Goal: Task Accomplishment & Management: Manage account settings

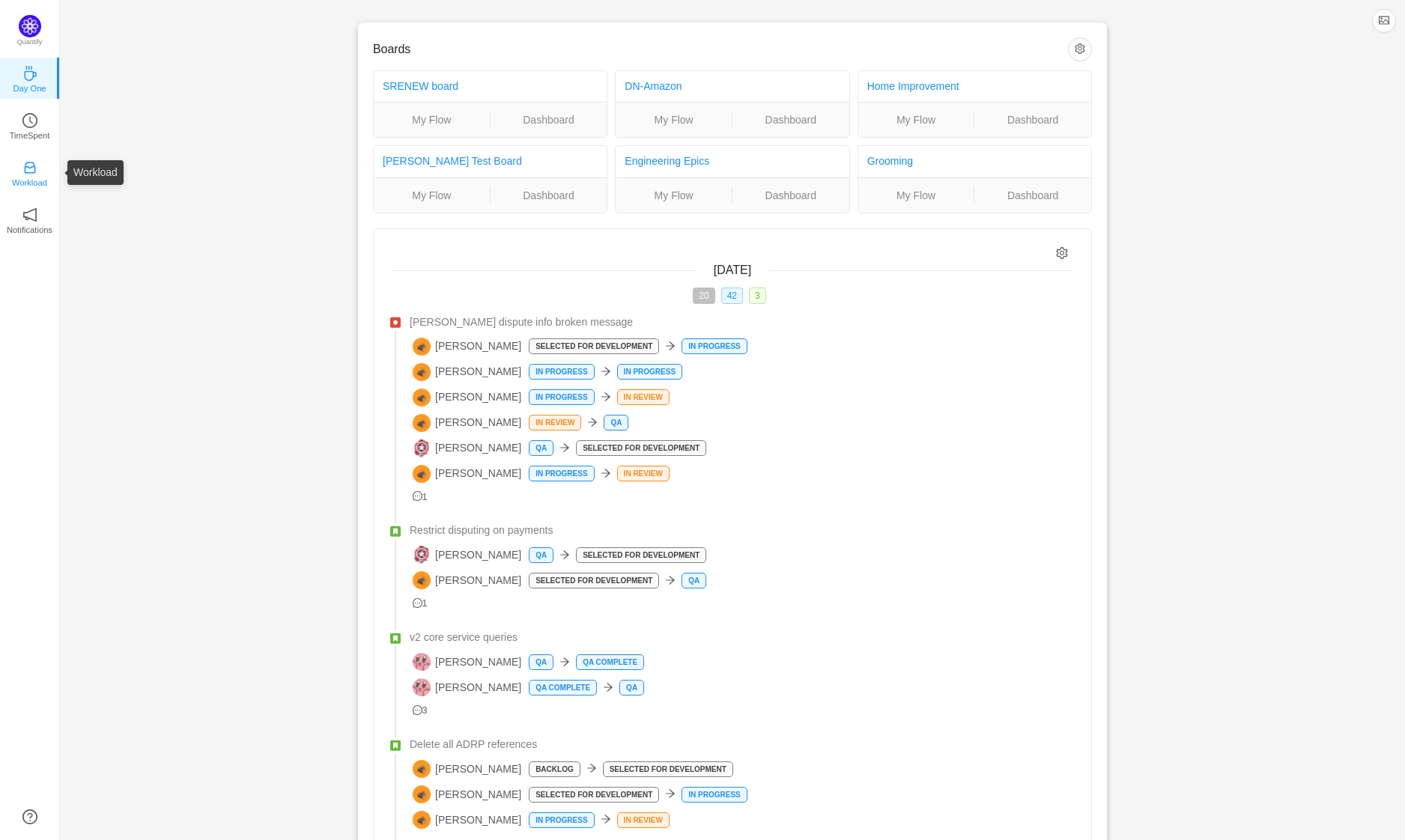
click at [35, 185] on p "Workload" at bounding box center [29, 182] width 35 height 14
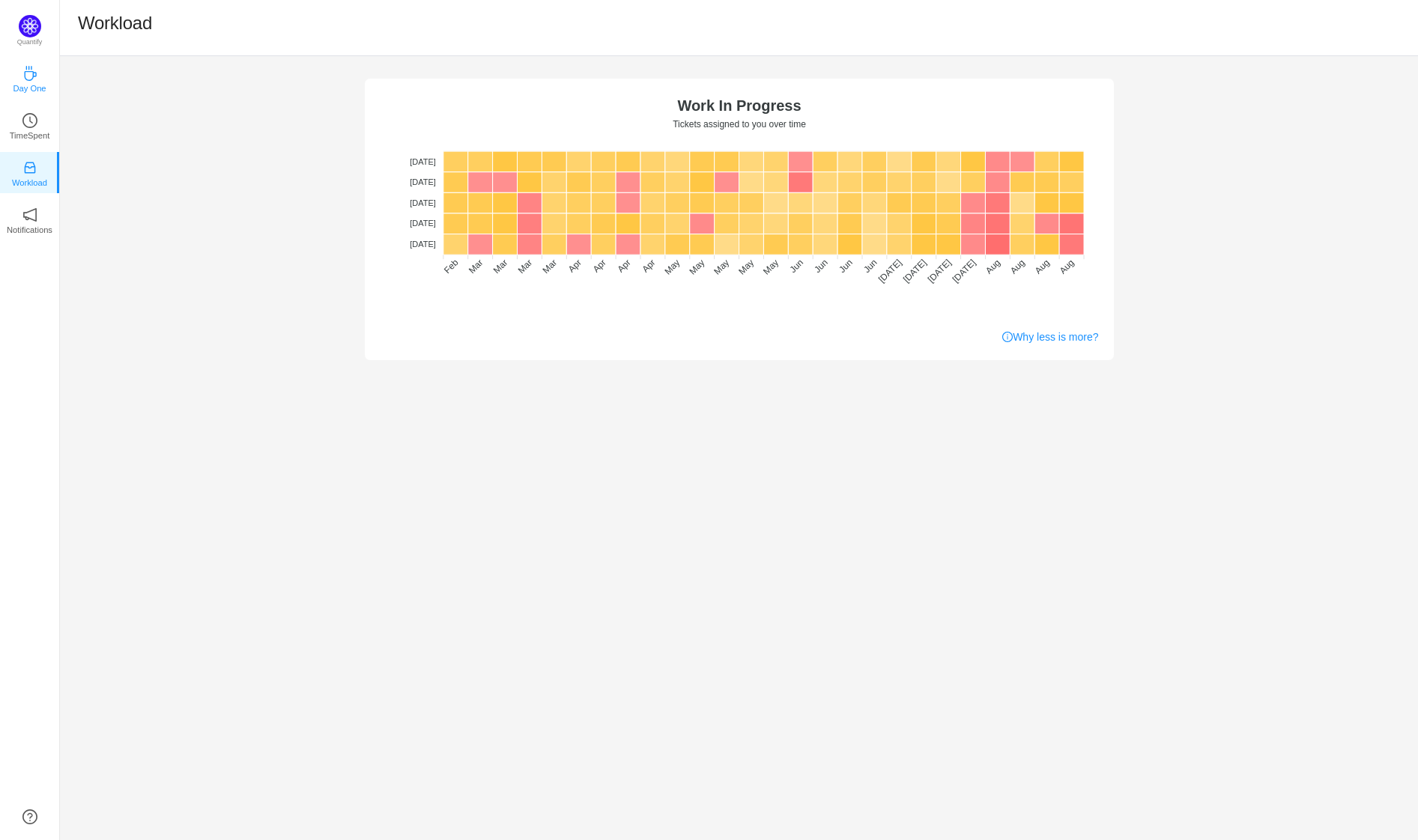
click at [29, 86] on p "Day One" at bounding box center [29, 88] width 33 height 14
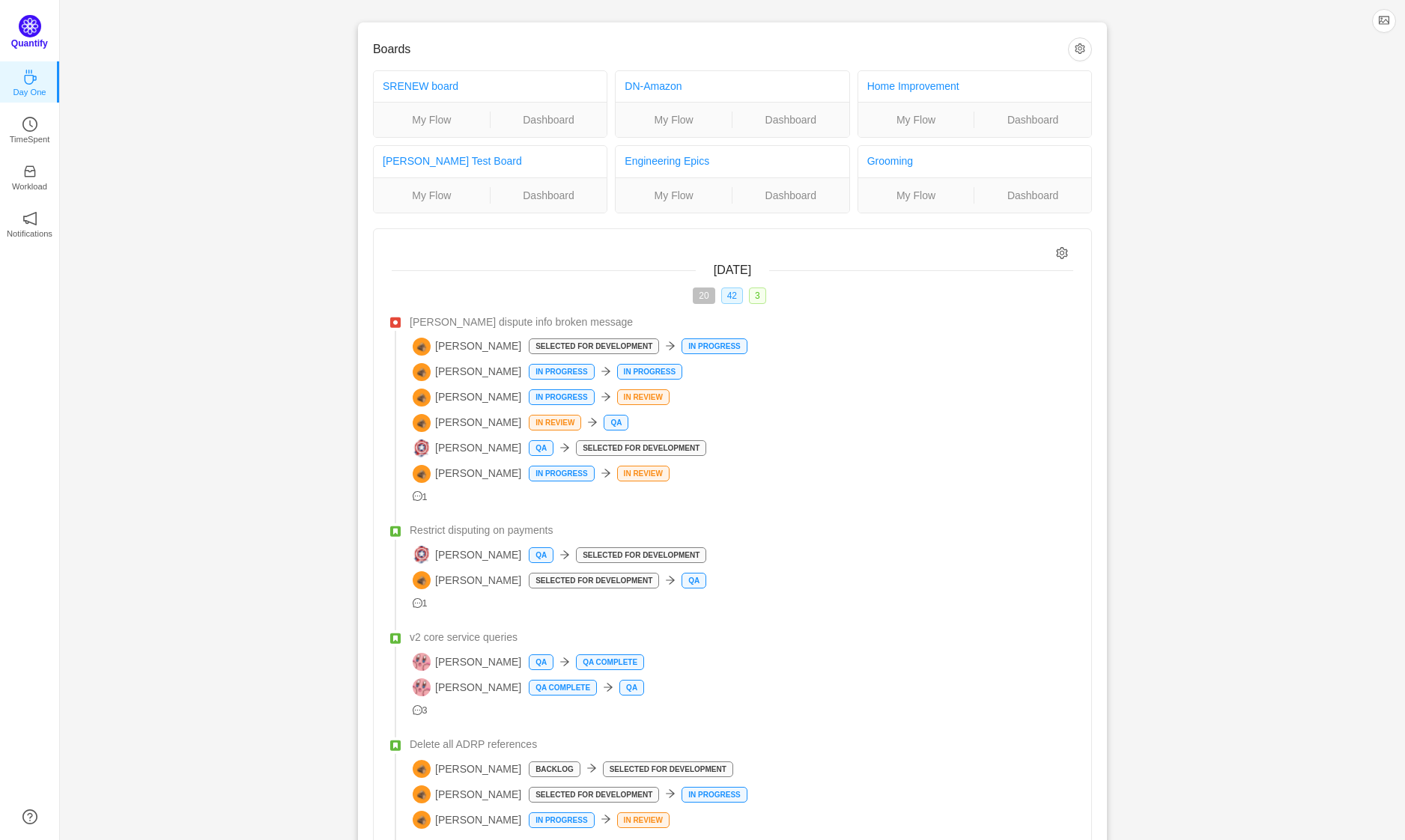
click at [25, 17] on img at bounding box center [30, 26] width 22 height 22
click at [898, 87] on link "Home Improvement" at bounding box center [913, 86] width 92 height 12
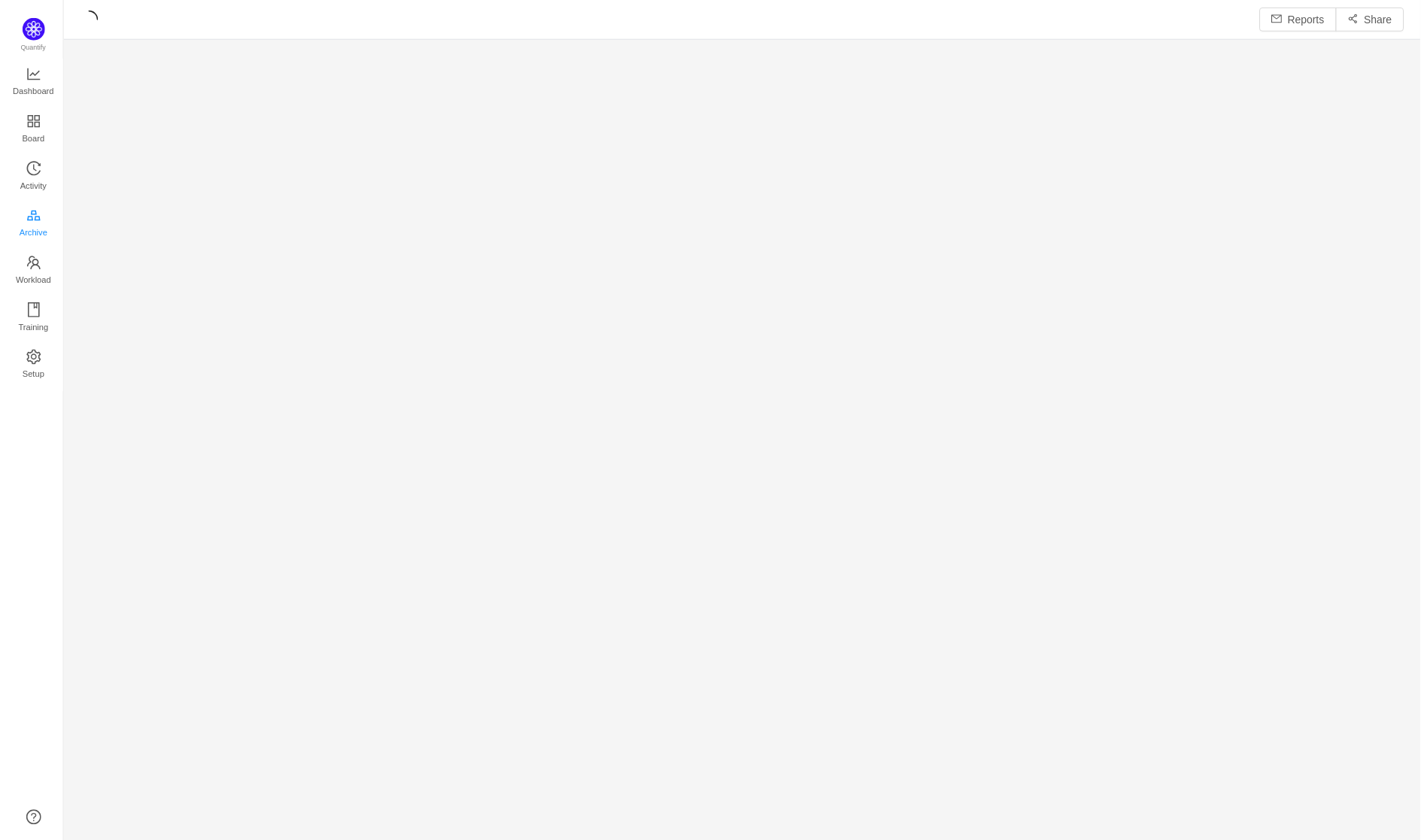
scroll to position [820, 1326]
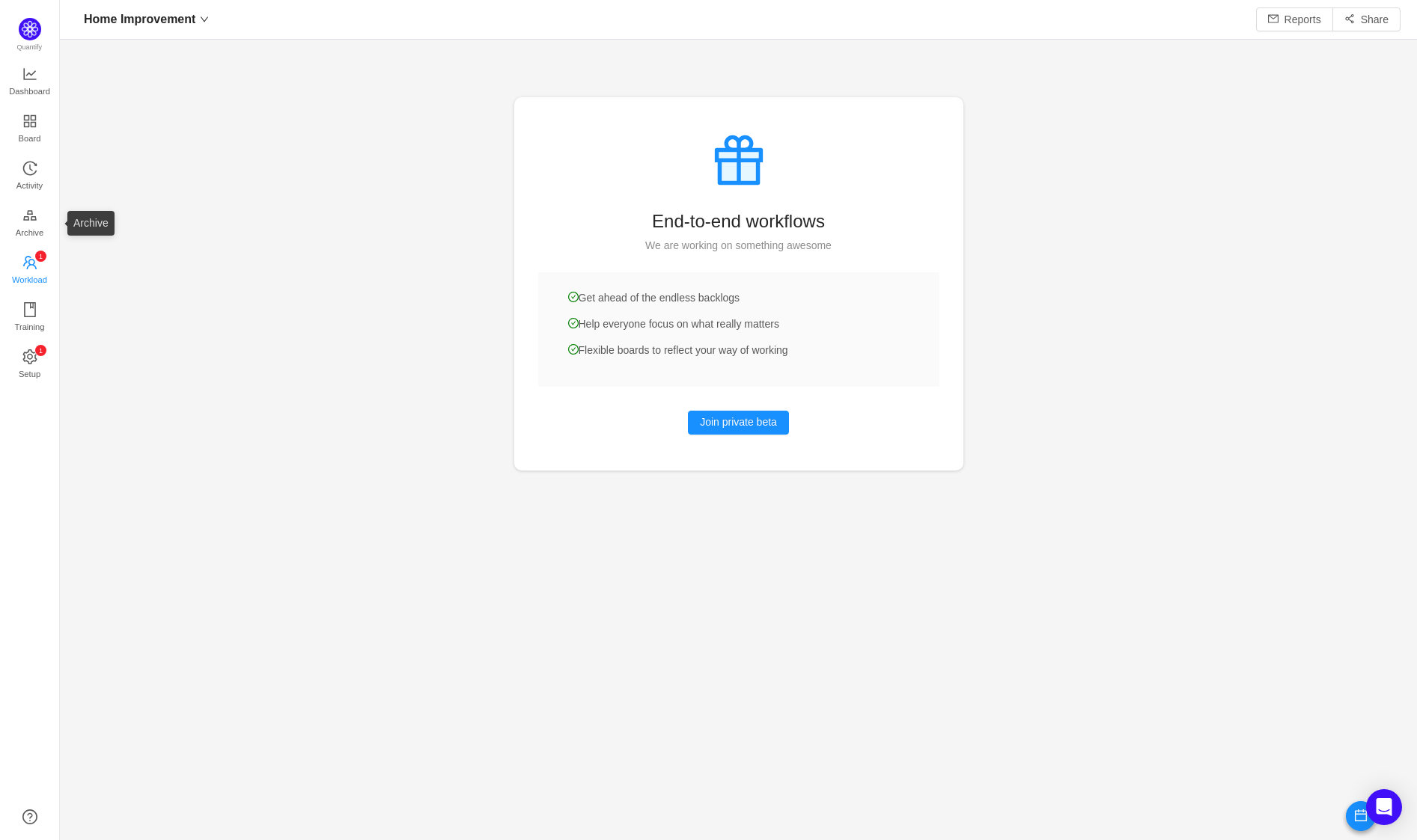
click at [30, 264] on span "Workload" at bounding box center [29, 279] width 35 height 30
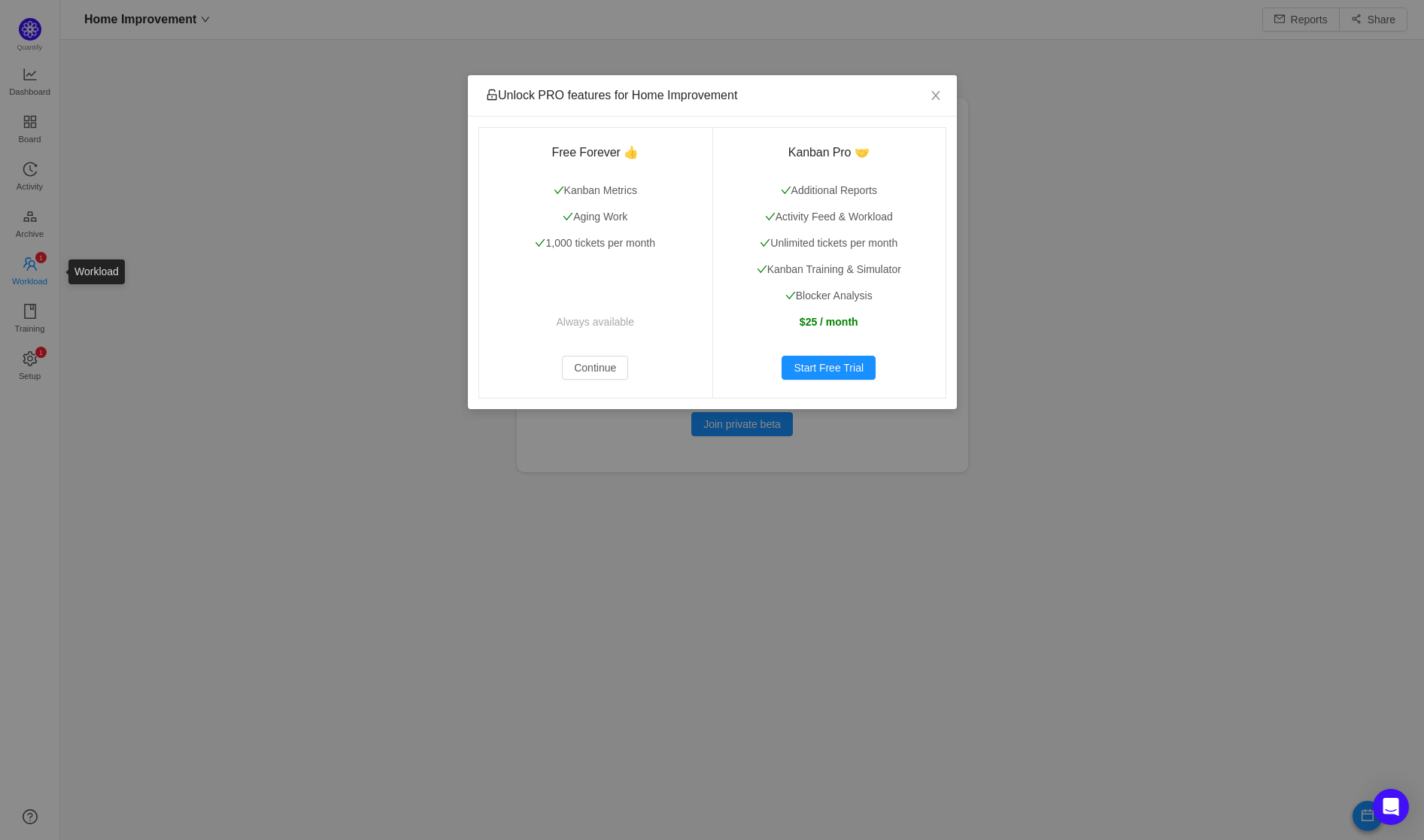
scroll to position [815, 1326]
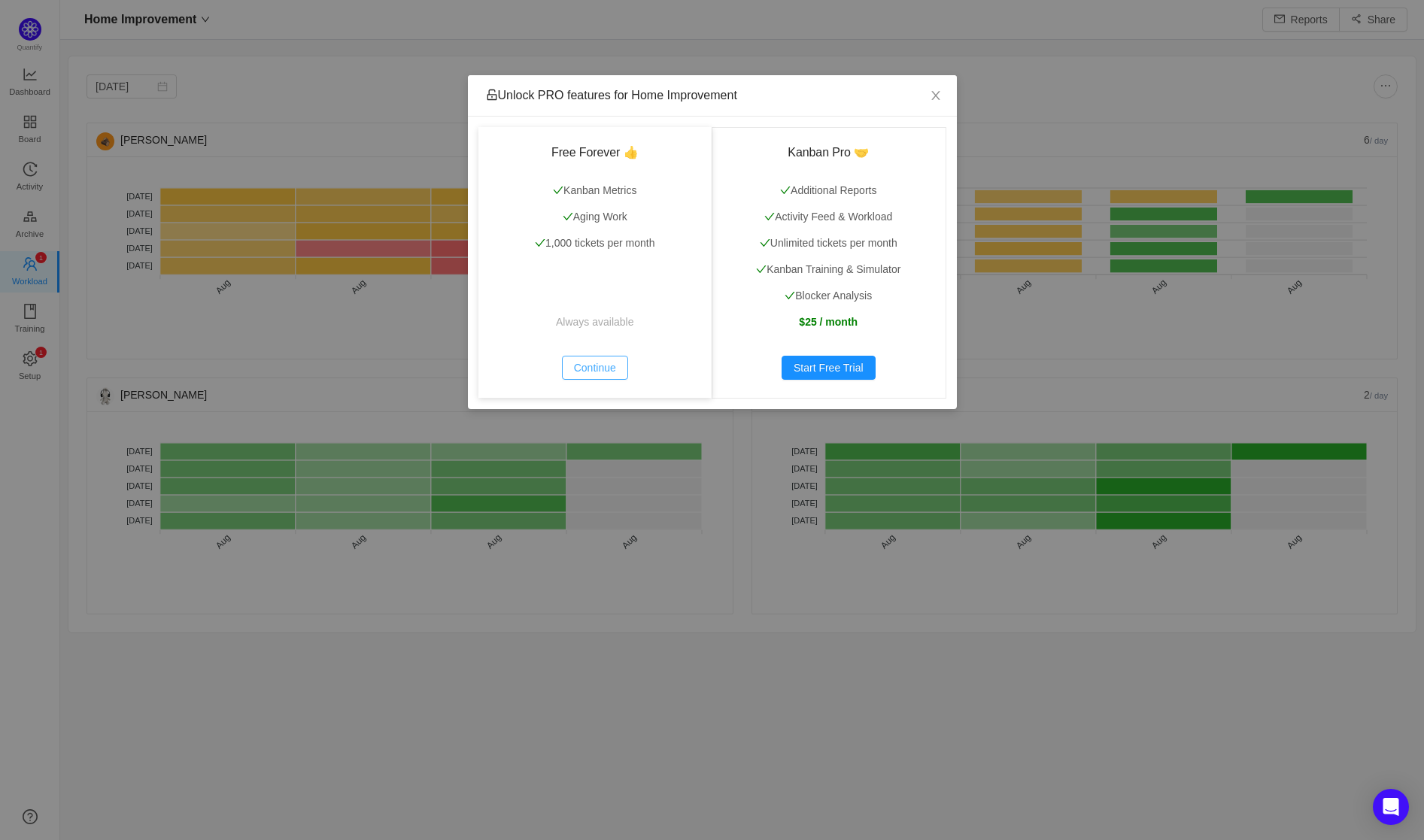
click at [597, 363] on button "Continue" at bounding box center [595, 368] width 66 height 24
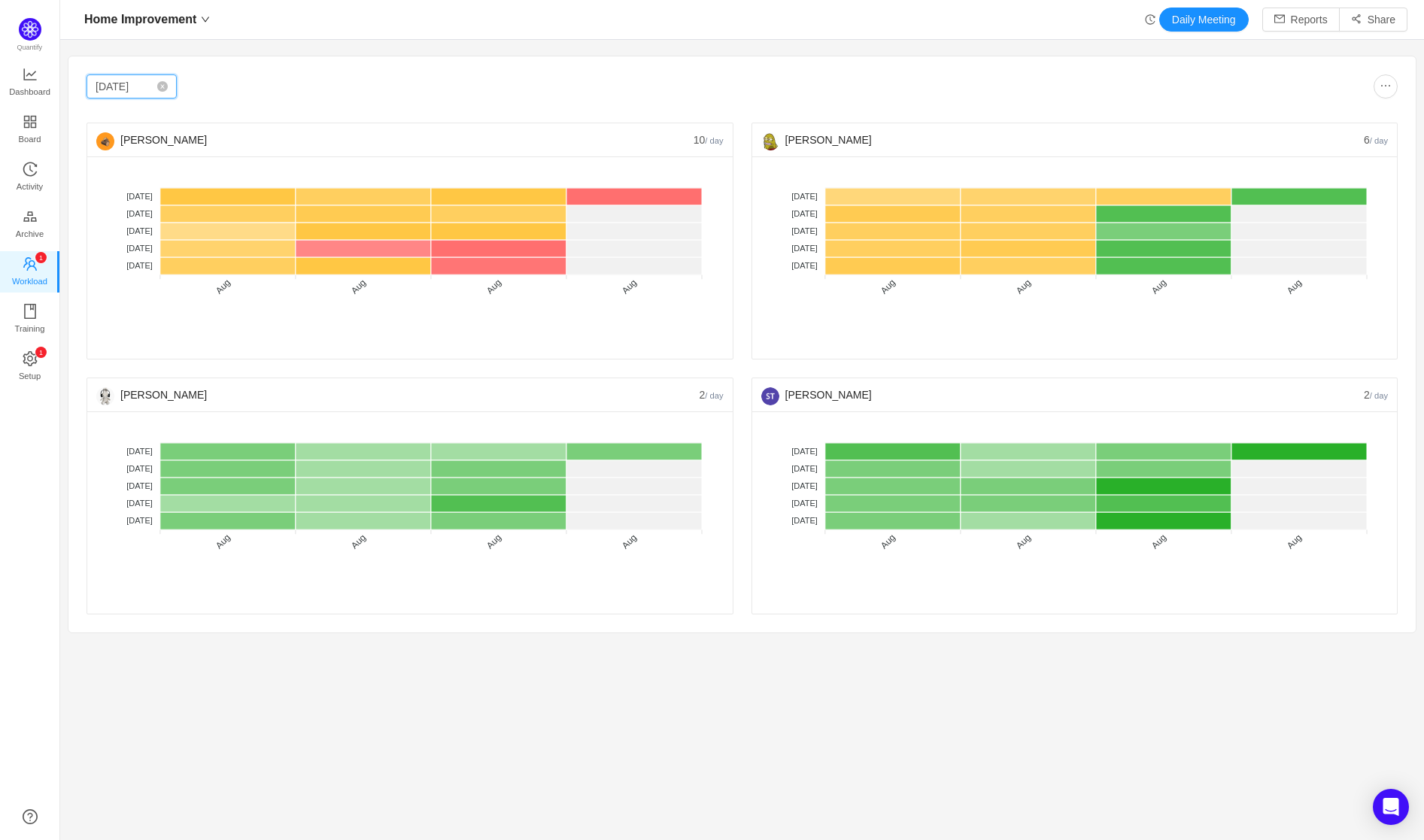
click at [125, 82] on input "[DATE]" at bounding box center [132, 86] width 90 height 24
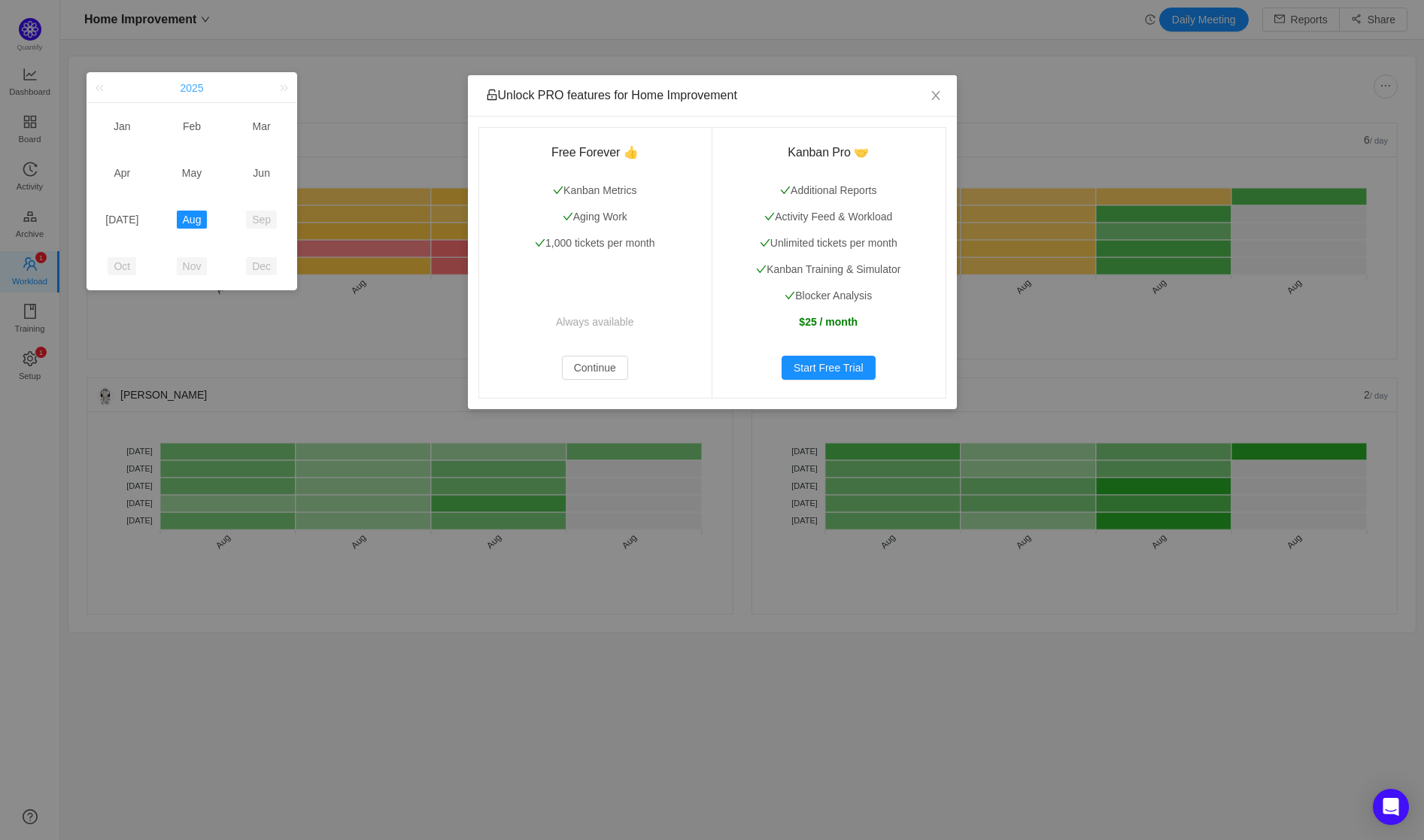
click at [194, 89] on span "2025" at bounding box center [191, 88] width 23 height 12
click at [136, 212] on link "2025" at bounding box center [122, 219] width 35 height 18
click at [128, 223] on link "[DATE]" at bounding box center [122, 219] width 45 height 18
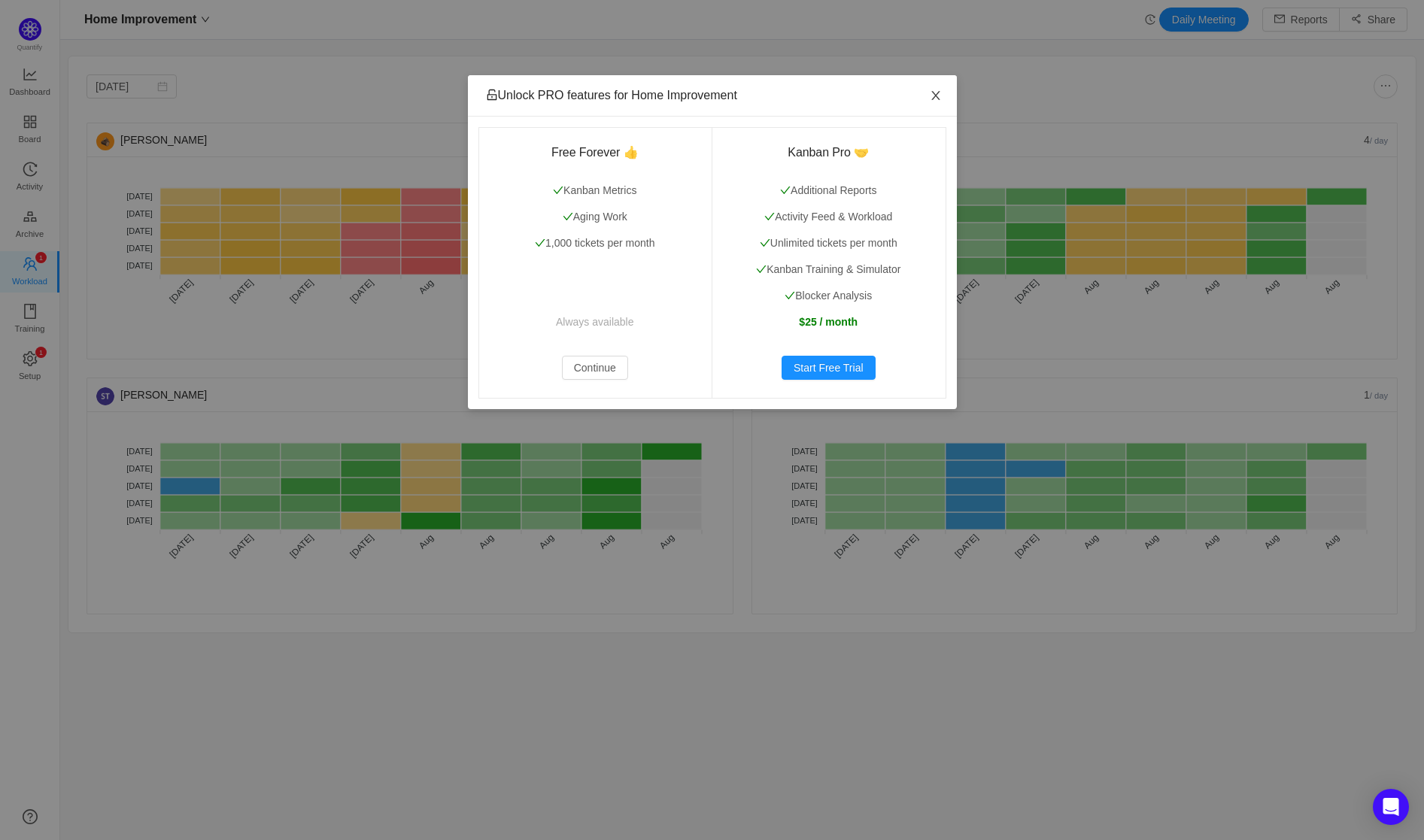
click at [930, 93] on icon "icon: close" at bounding box center [936, 95] width 12 height 12
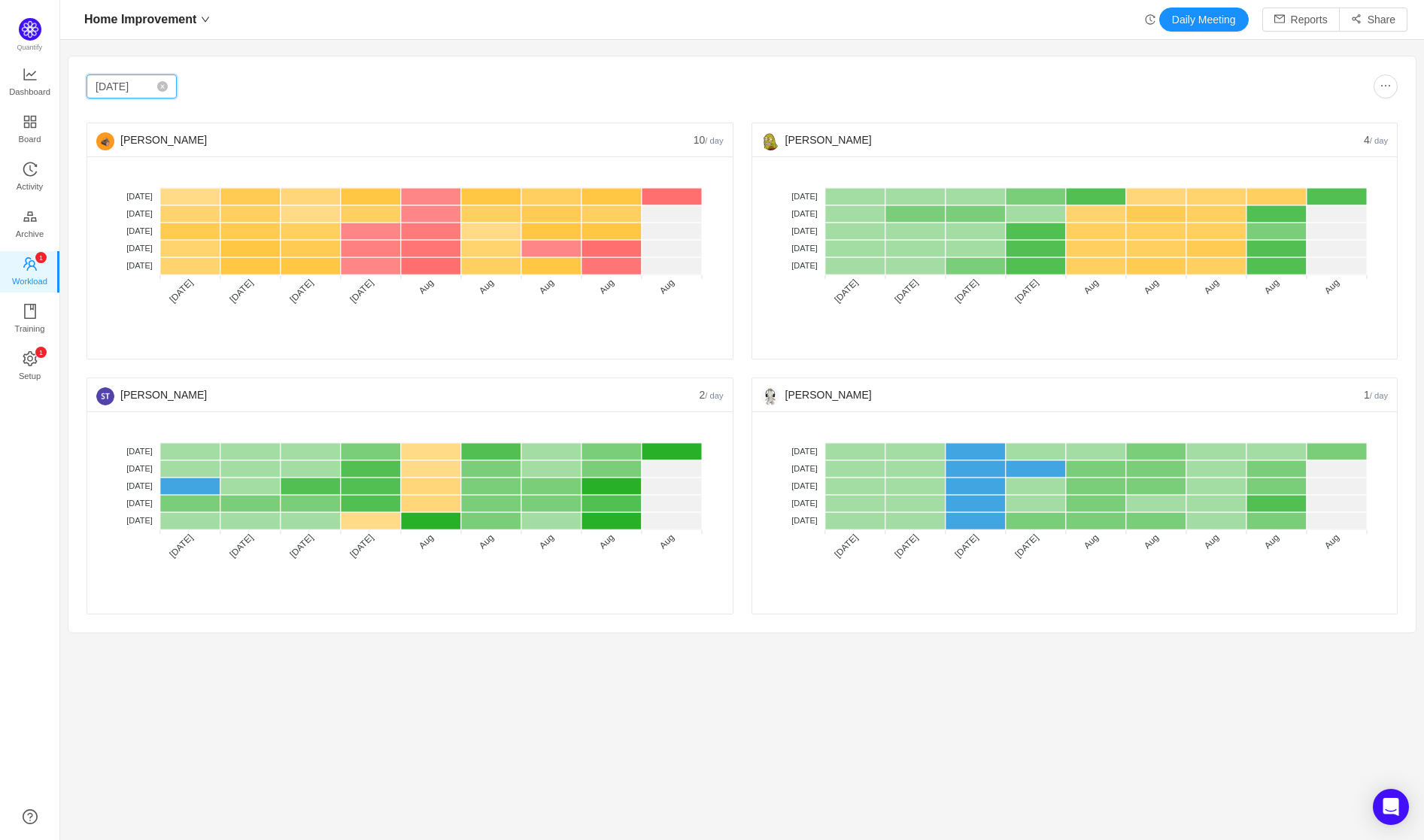
click at [141, 93] on input "[DATE]" at bounding box center [132, 86] width 90 height 24
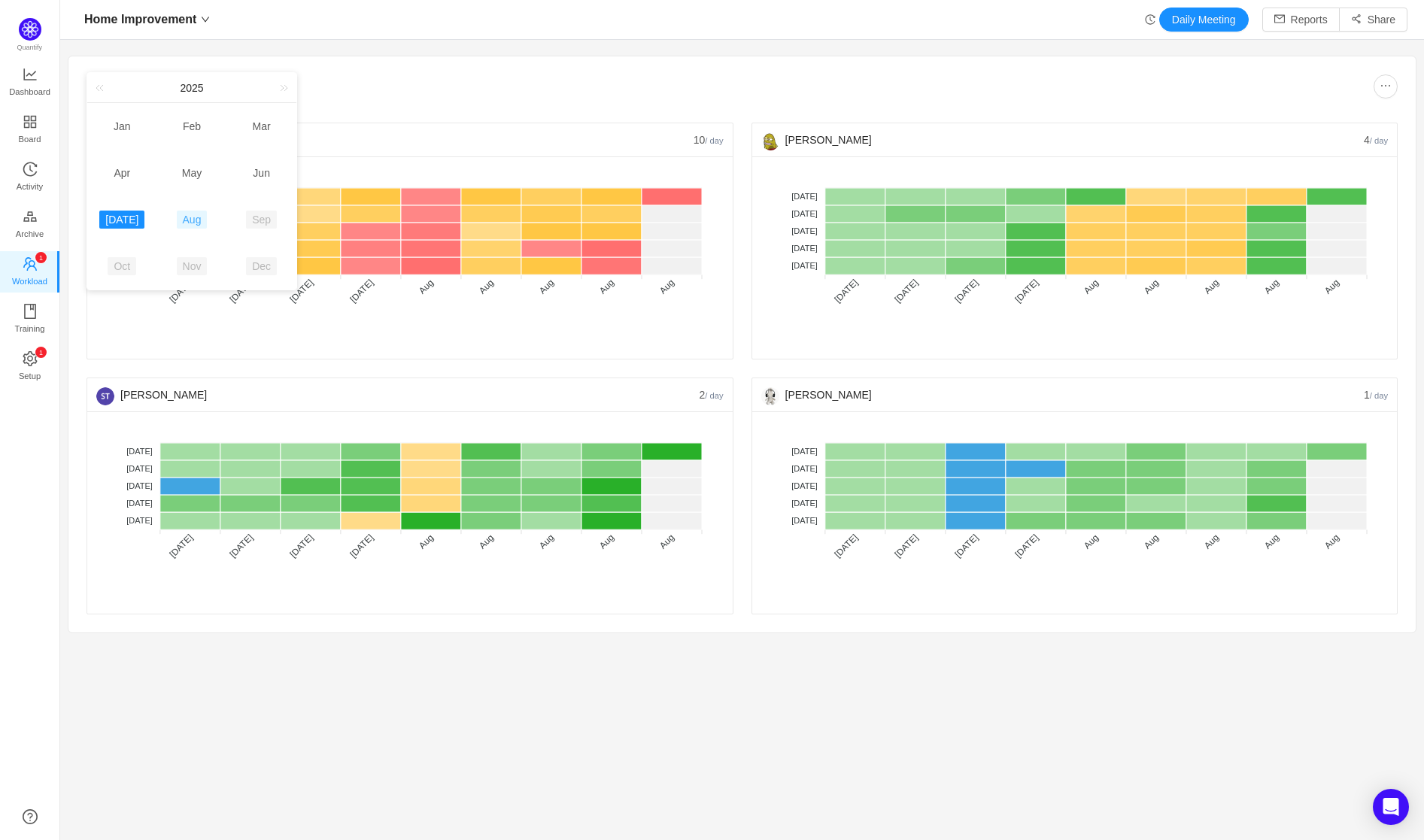
click at [197, 219] on link "Aug" at bounding box center [192, 219] width 31 height 18
type input "[DATE]"
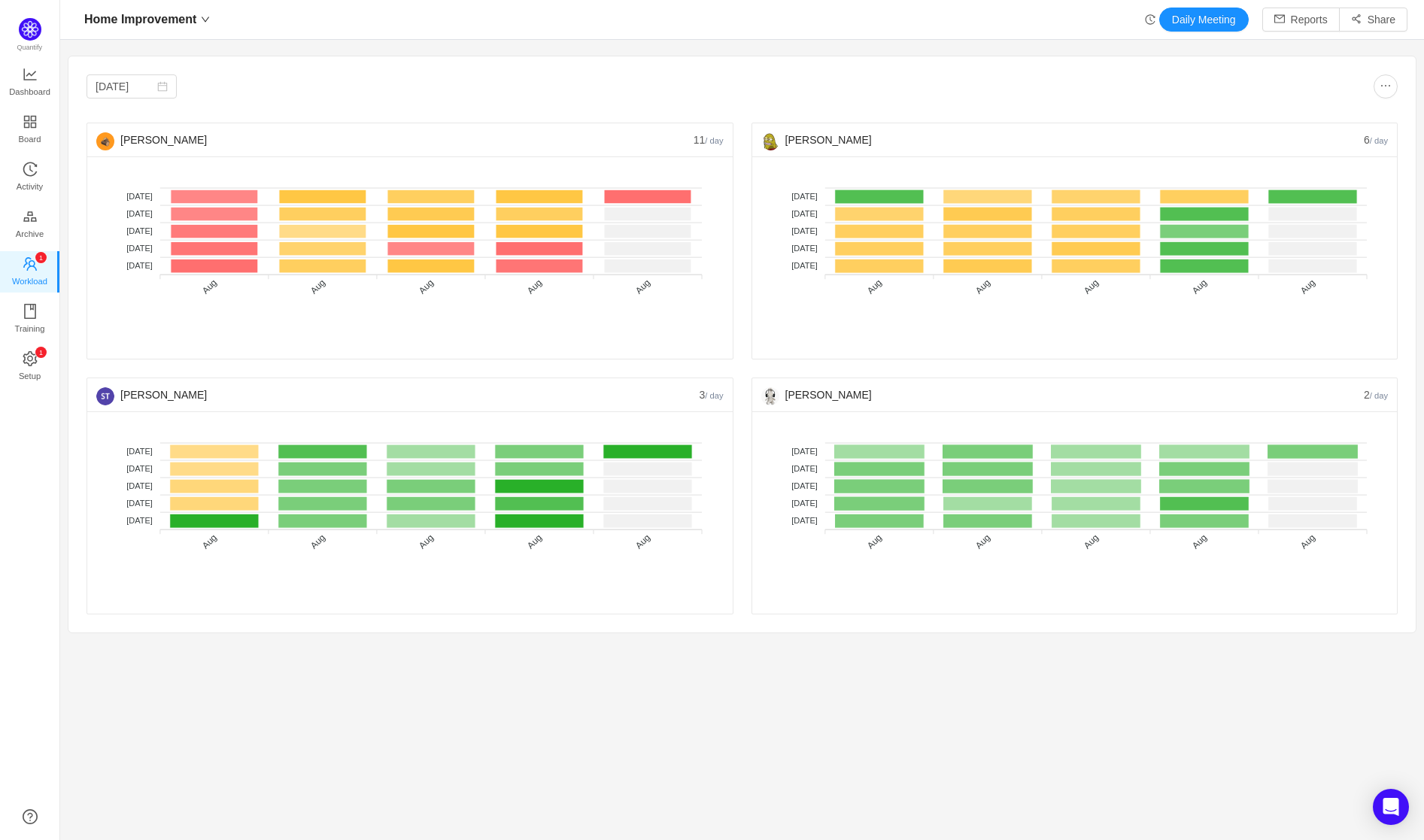
click at [811, 113] on div "[DATE] [PERSON_NAME] 11 / day No data No WIP Optimal (1-4) High (5-10) Overburd…" at bounding box center [742, 344] width 1312 height 540
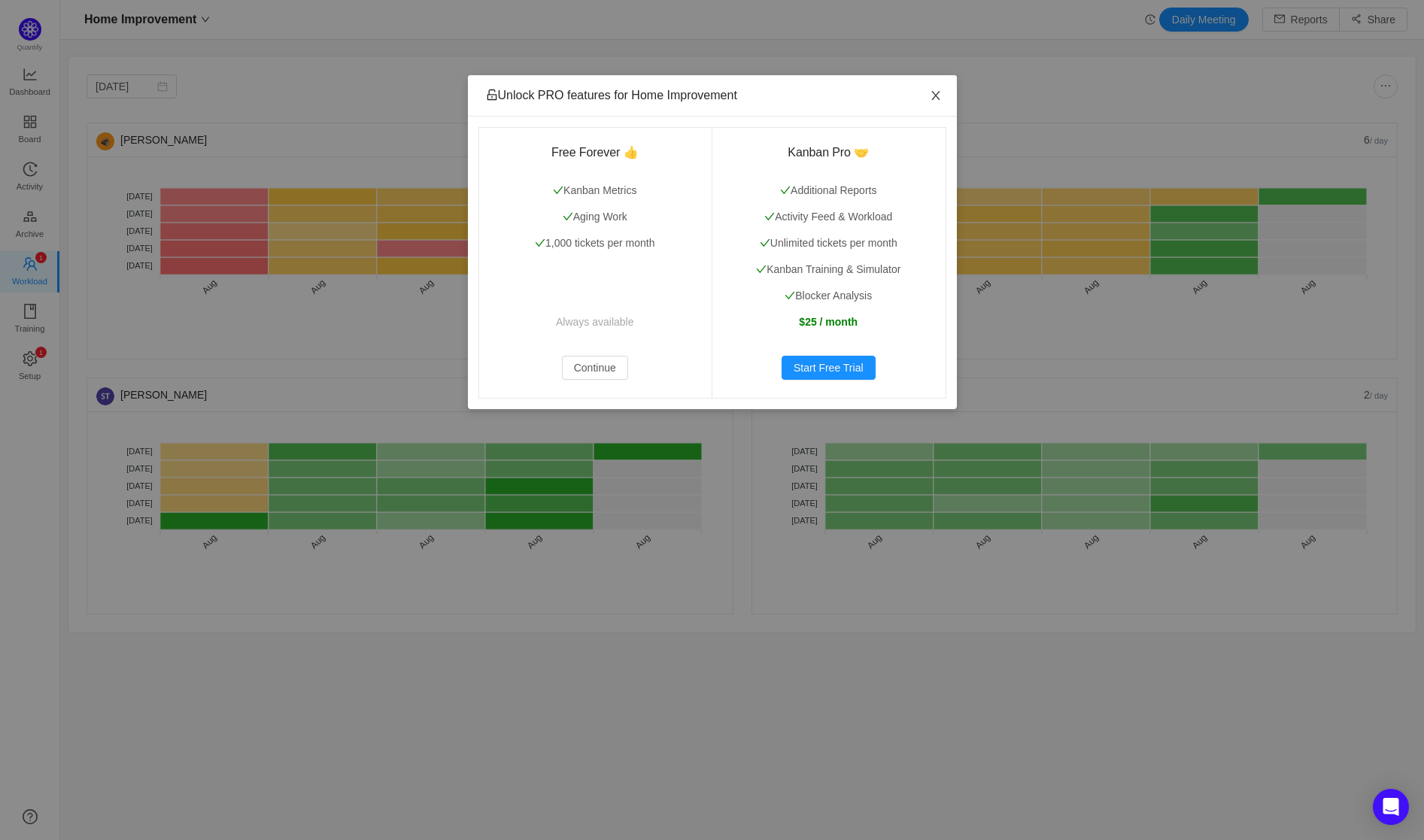
click at [939, 96] on icon "icon: close" at bounding box center [936, 95] width 12 height 12
click at [589, 358] on button "Continue" at bounding box center [595, 368] width 66 height 24
click at [581, 367] on button "Continue" at bounding box center [595, 368] width 66 height 24
click at [582, 370] on button "Continue" at bounding box center [595, 368] width 66 height 24
click at [585, 372] on button "Continue" at bounding box center [595, 368] width 66 height 24
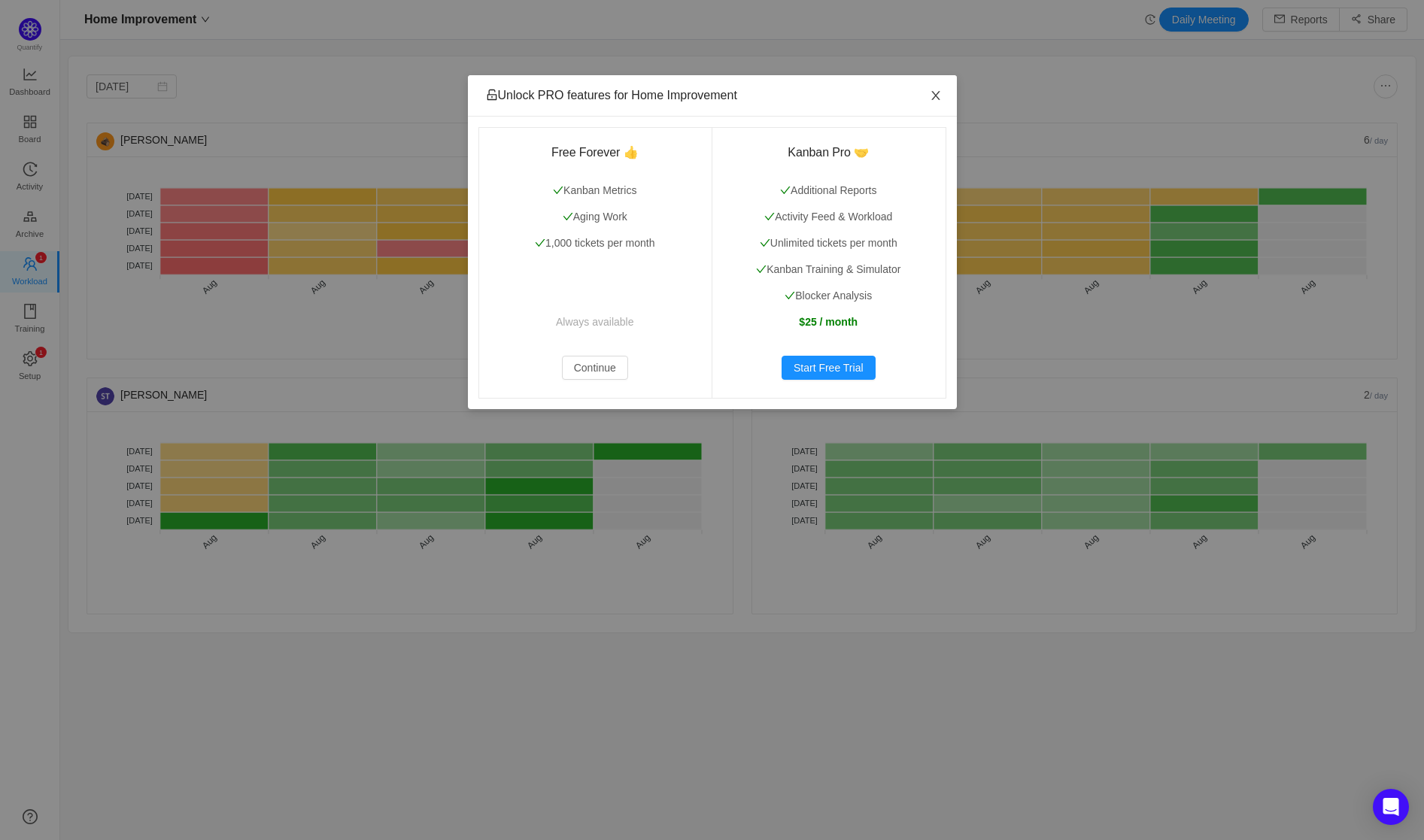
click at [933, 100] on icon "icon: close" at bounding box center [936, 95] width 12 height 12
click at [937, 103] on span "Close" at bounding box center [935, 95] width 42 height 42
click at [937, 101] on span "Close" at bounding box center [935, 95] width 42 height 42
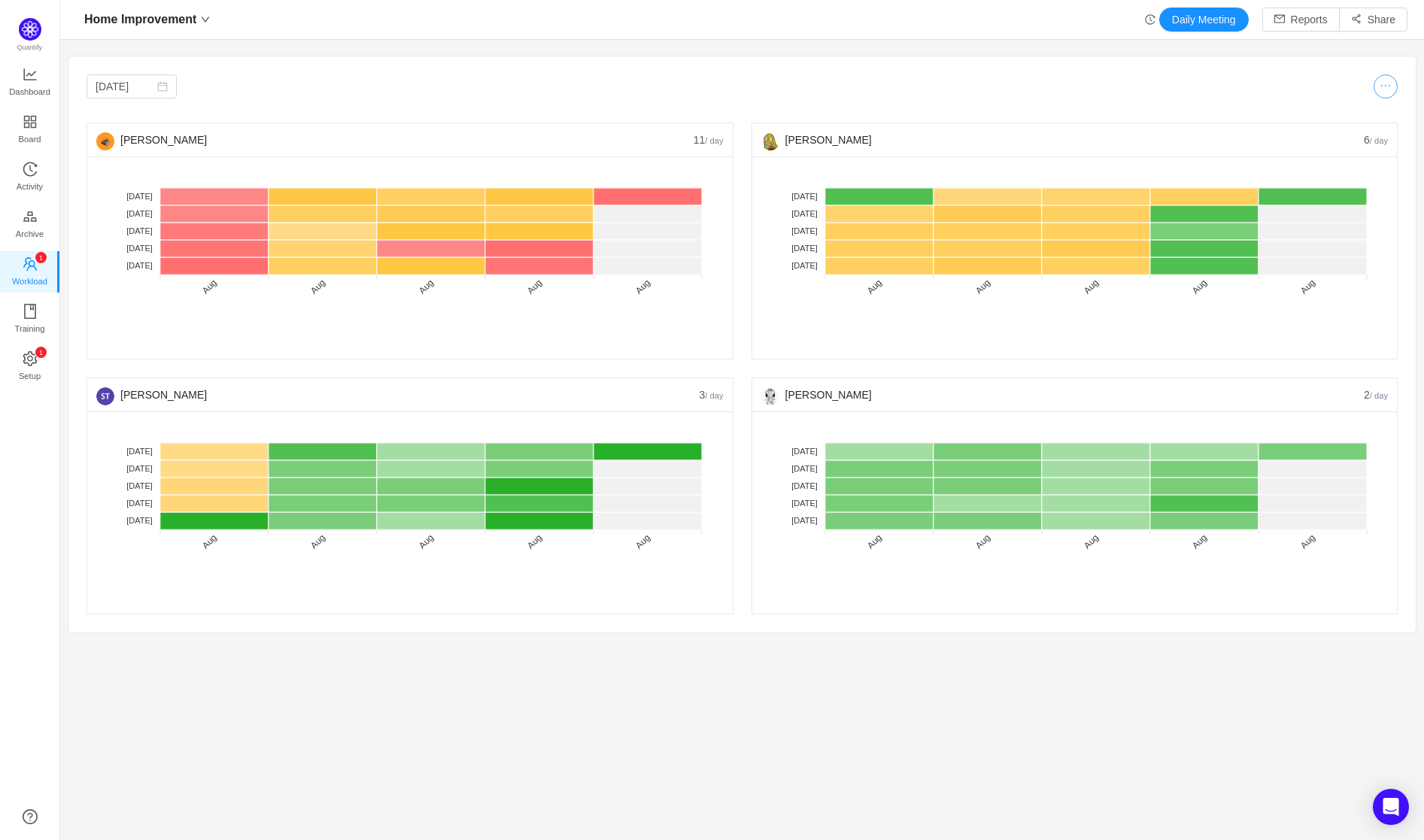
click at [1376, 94] on button "button" at bounding box center [1386, 86] width 24 height 24
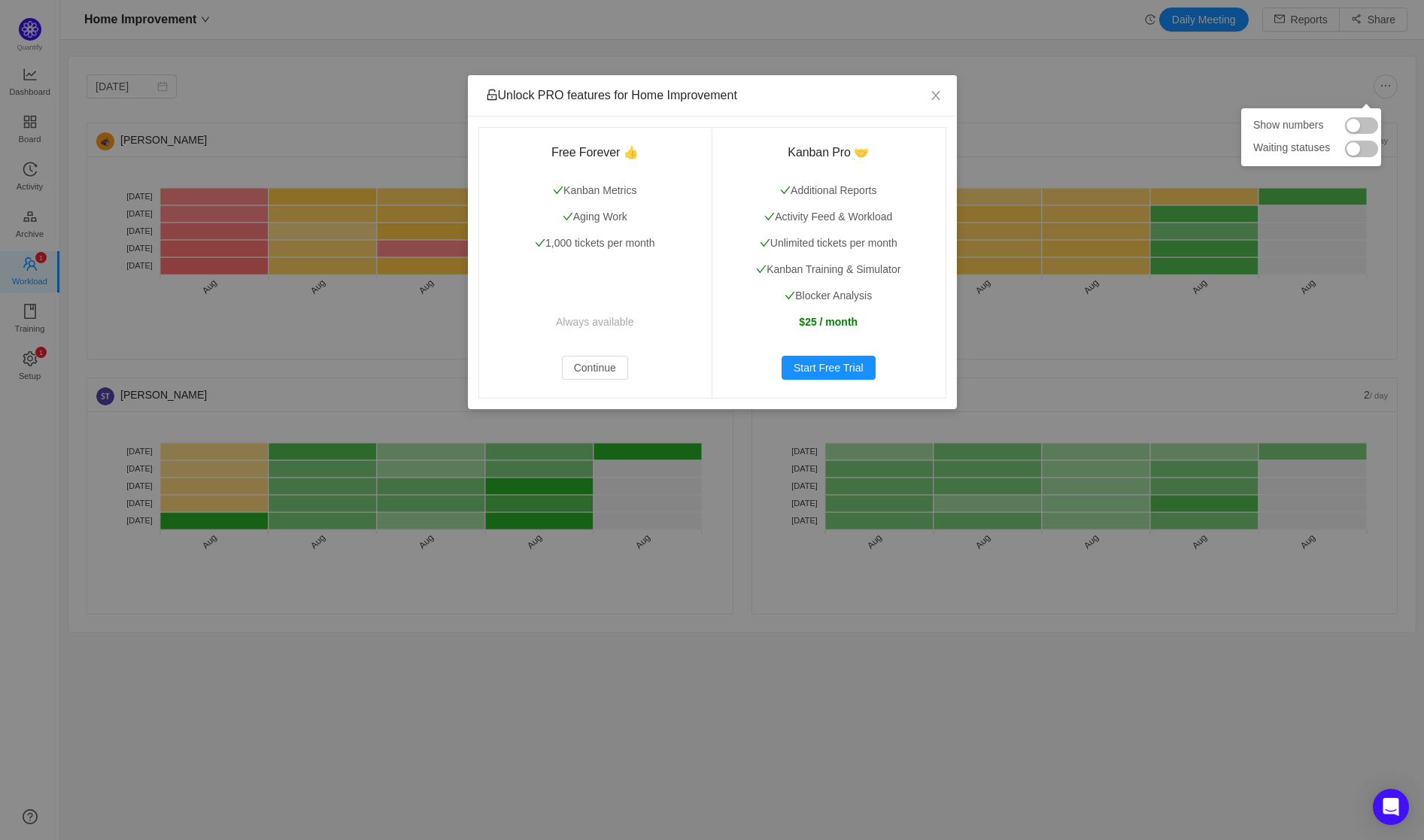
click at [1365, 122] on button "button" at bounding box center [1361, 125] width 33 height 16
drag, startPoint x: 942, startPoint y: 93, endPoint x: 1127, endPoint y: 101, distance: 185.2
click at [942, 94] on span "Close" at bounding box center [935, 95] width 42 height 42
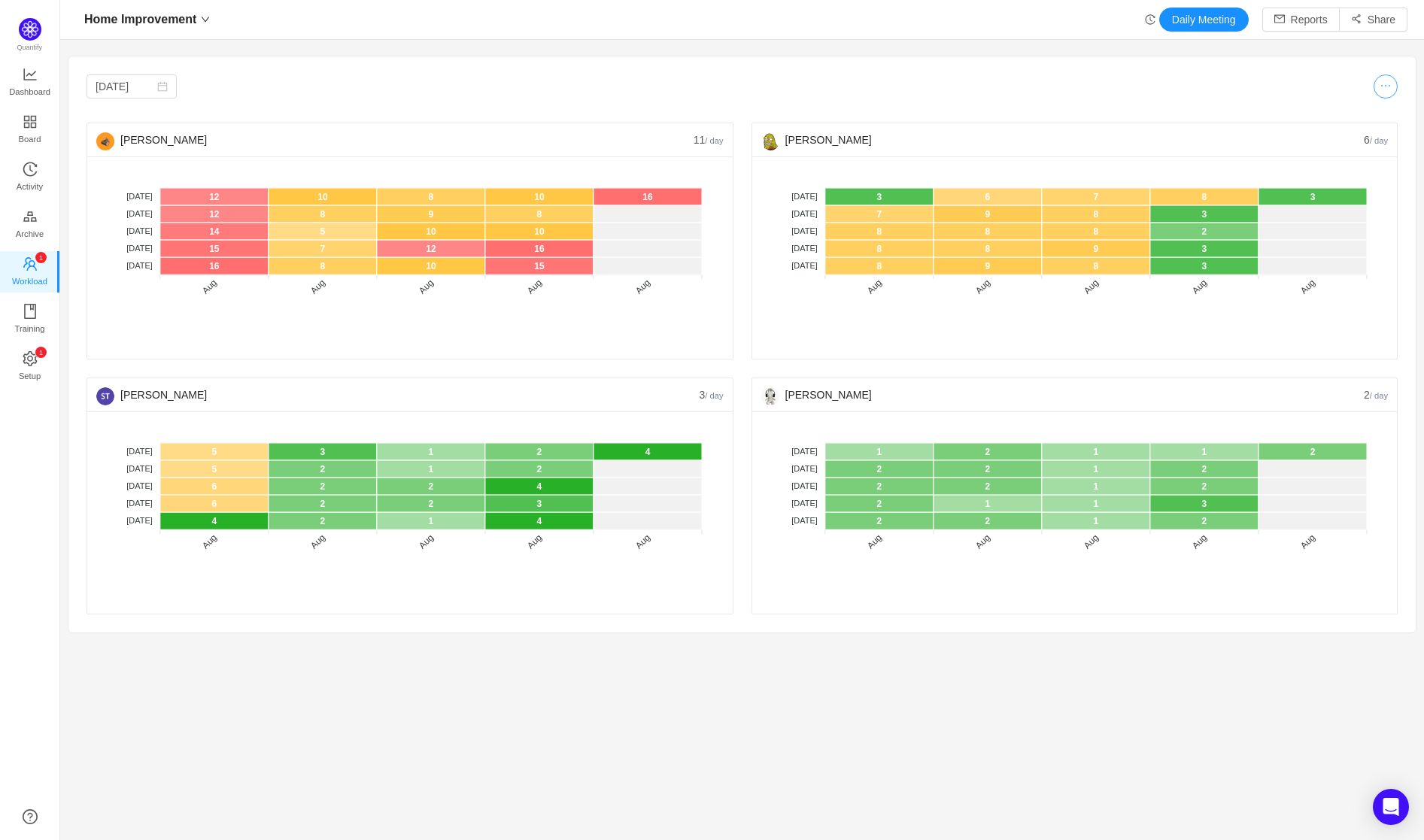
drag, startPoint x: 1376, startPoint y: 93, endPoint x: 1365, endPoint y: 109, distance: 19.4
click at [1375, 93] on button "button" at bounding box center [1386, 86] width 24 height 24
click at [1351, 148] on button "button" at bounding box center [1361, 148] width 33 height 16
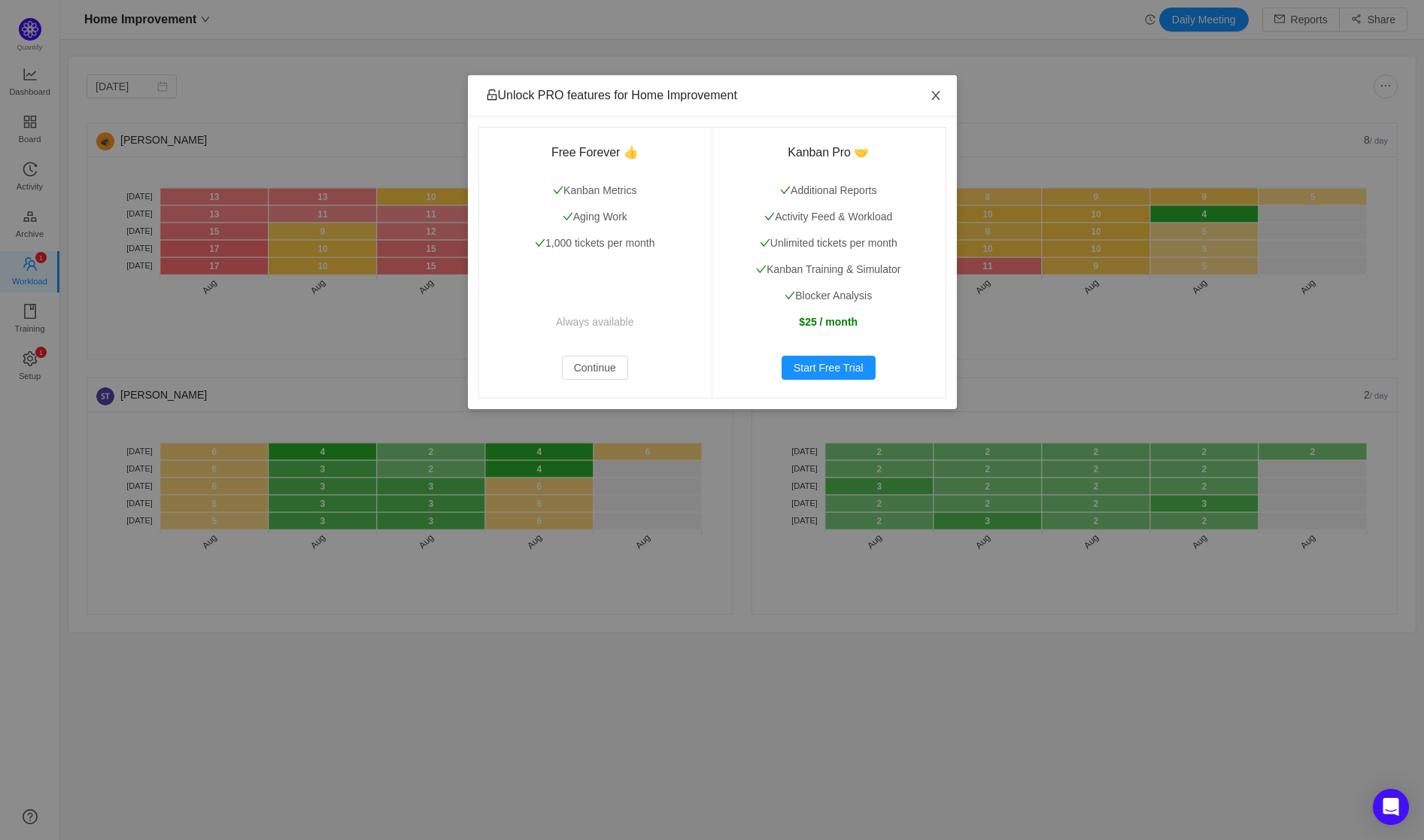
click at [938, 92] on icon "icon: close" at bounding box center [936, 95] width 9 height 9
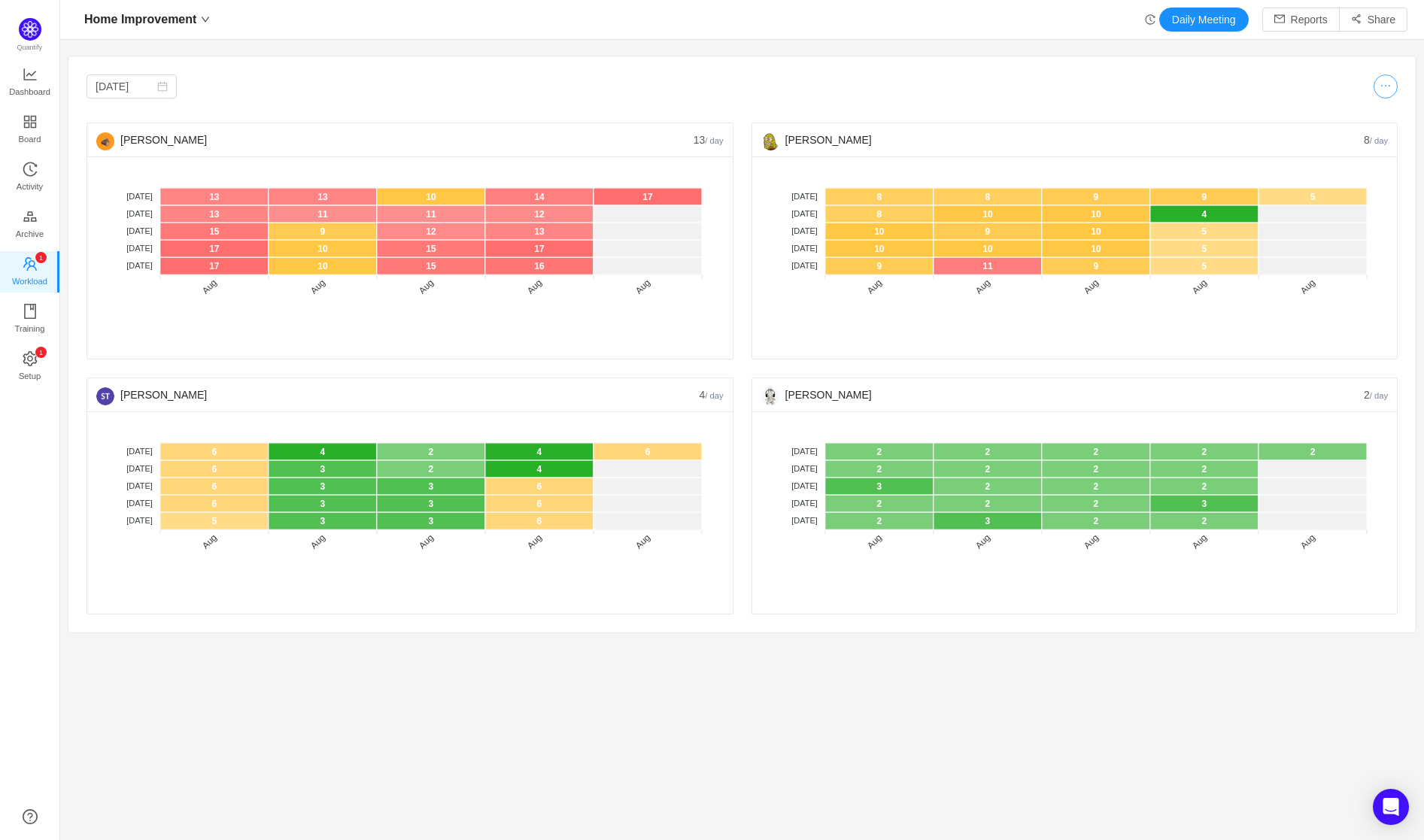
click at [1374, 85] on button "button" at bounding box center [1386, 86] width 24 height 24
click at [1358, 134] on div "Waiting statuses" at bounding box center [1311, 147] width 122 height 26
click at [1363, 125] on button "button" at bounding box center [1361, 125] width 33 height 16
click at [1355, 144] on button "button" at bounding box center [1361, 148] width 33 height 16
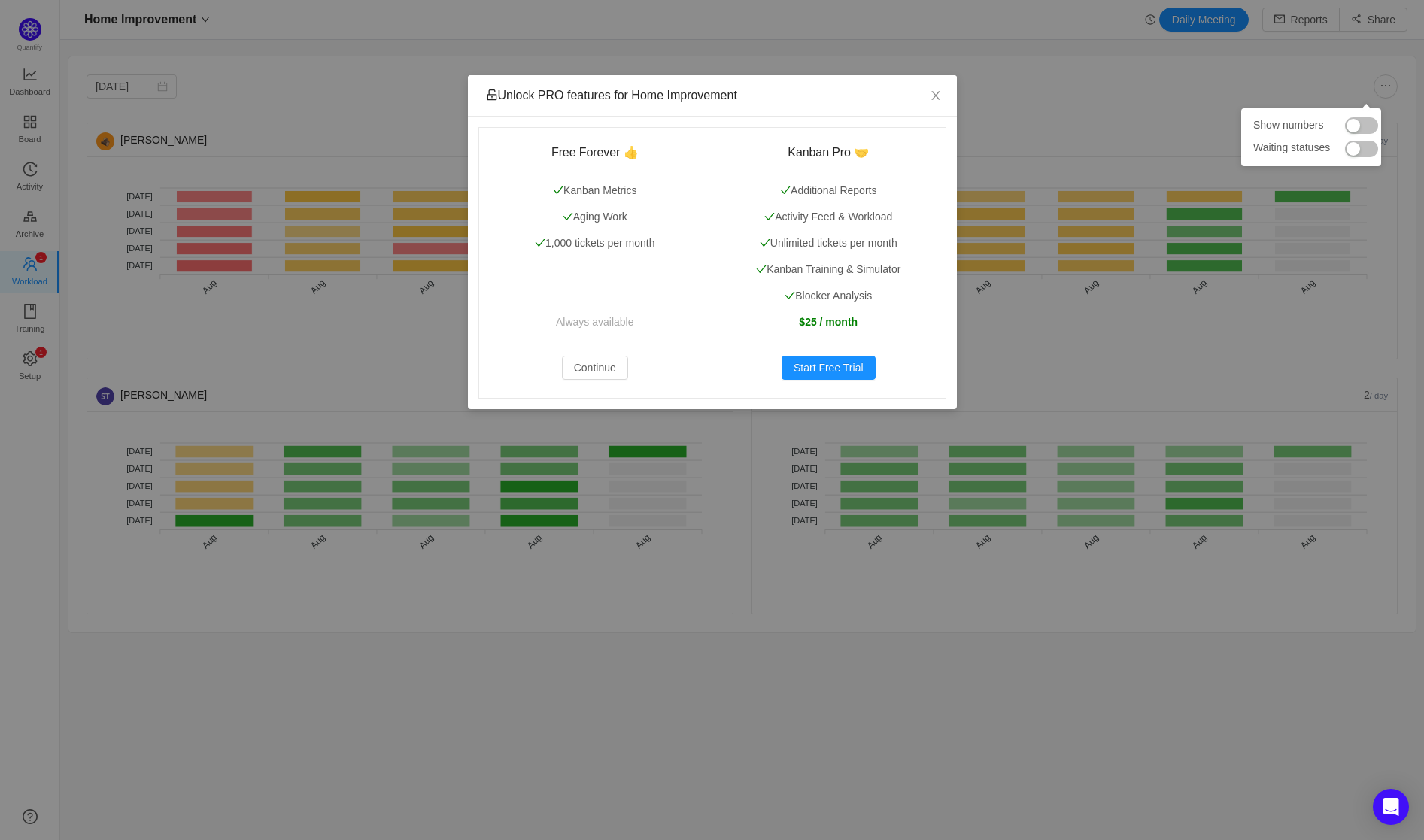
click at [1355, 144] on button "button" at bounding box center [1361, 148] width 33 height 16
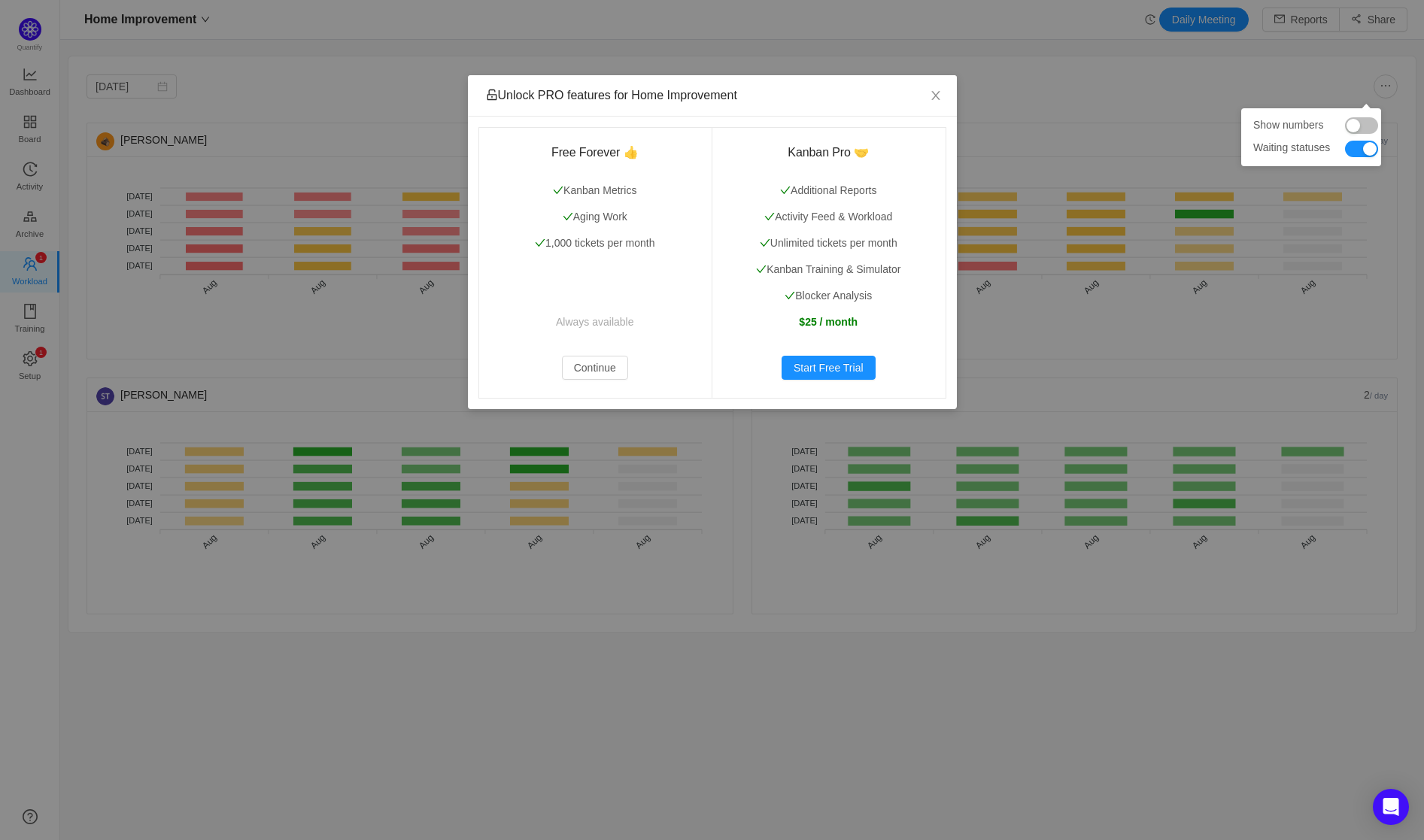
click at [1355, 144] on button "button" at bounding box center [1361, 148] width 33 height 16
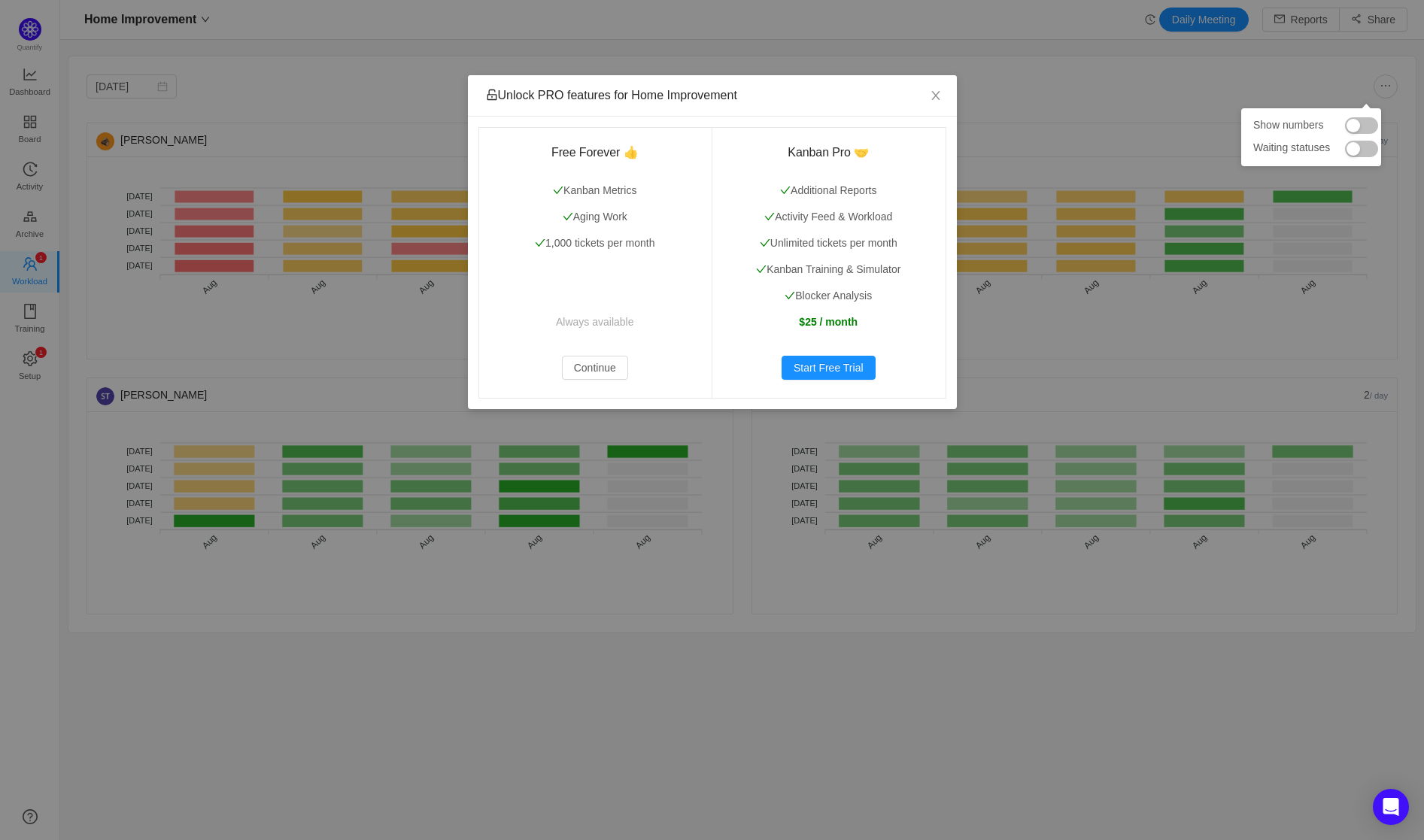
click at [1355, 144] on button "button" at bounding box center [1361, 148] width 33 height 16
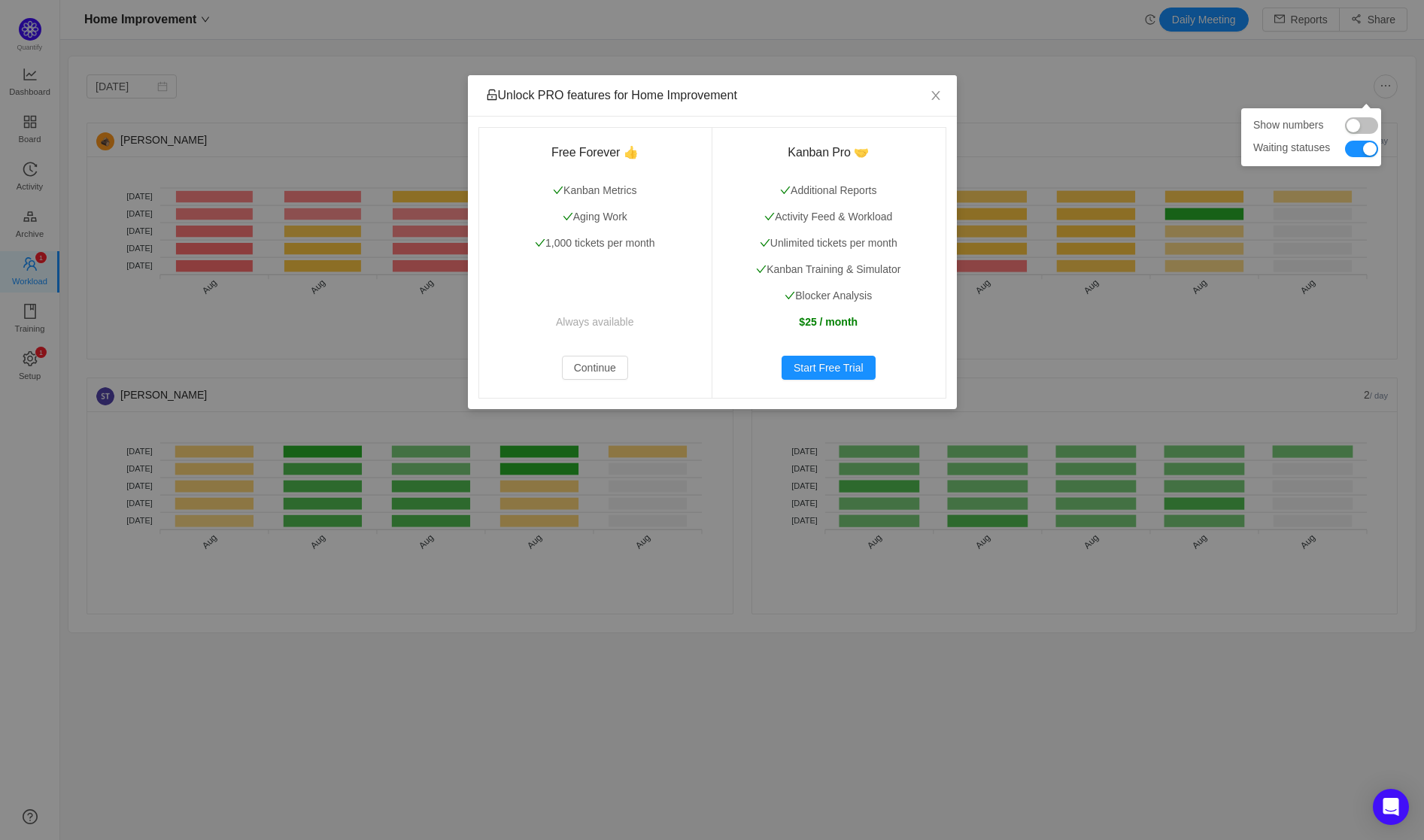
click at [1355, 144] on button "button" at bounding box center [1361, 148] width 33 height 16
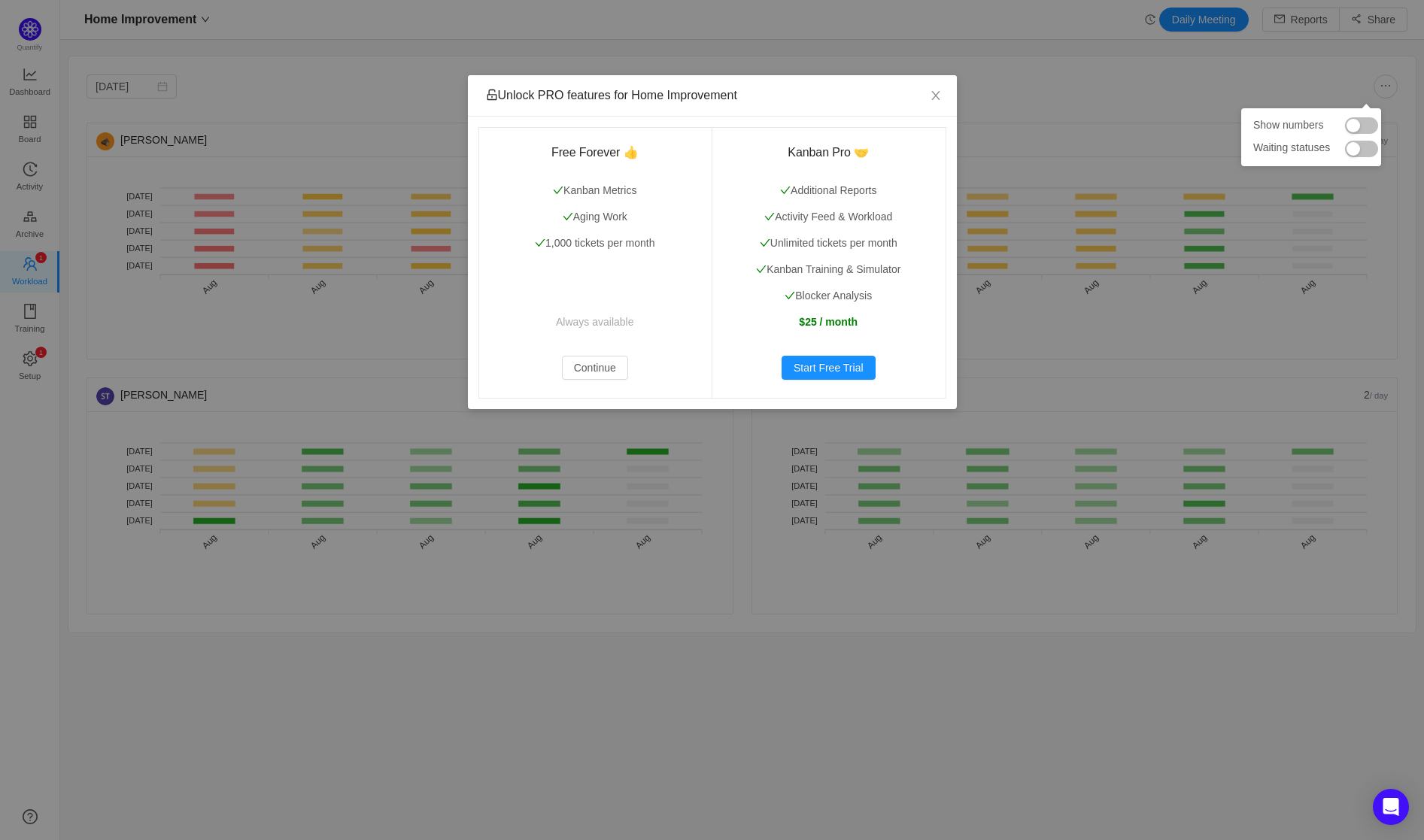
click at [1355, 144] on button "button" at bounding box center [1361, 148] width 33 height 16
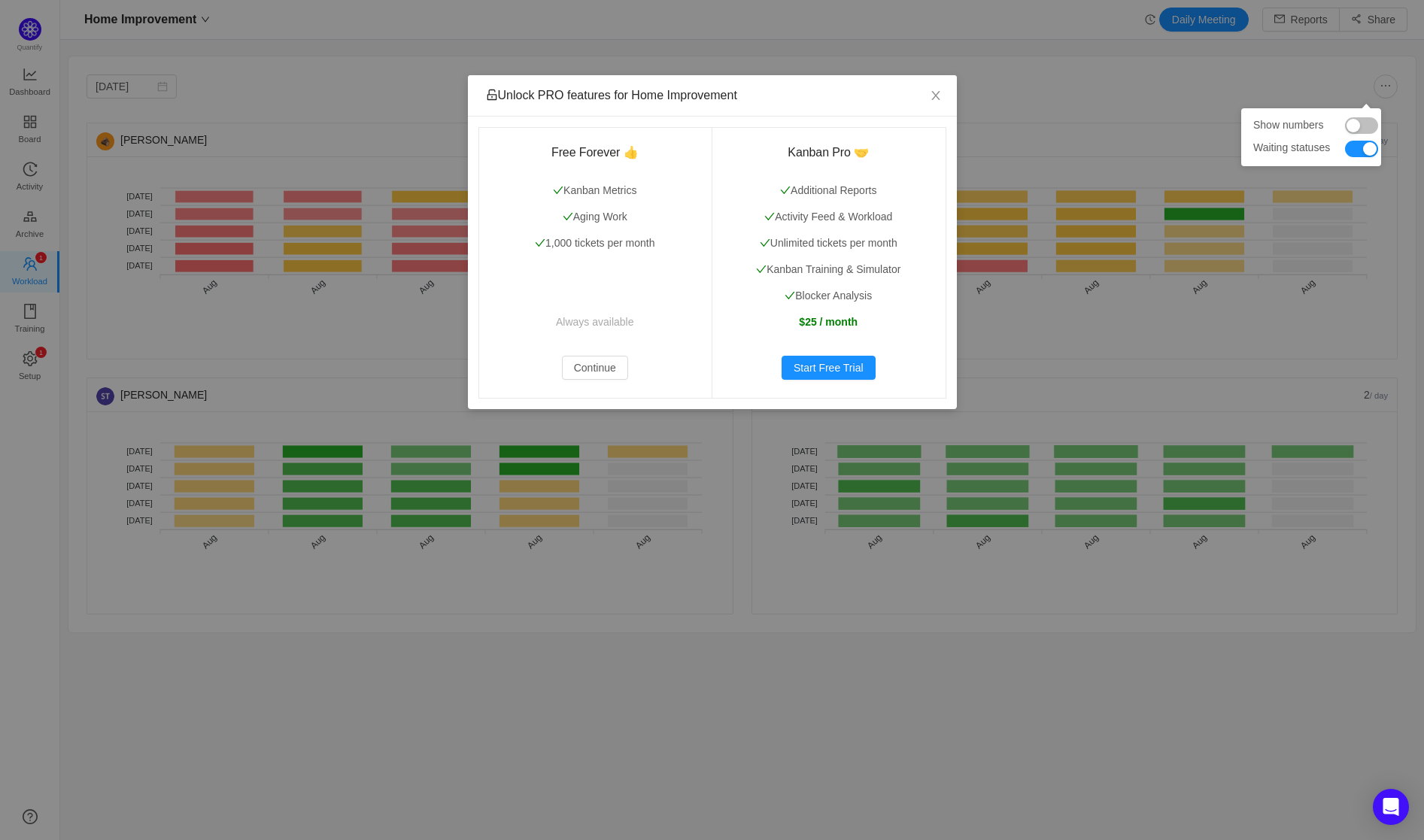
click at [1355, 144] on button "button" at bounding box center [1361, 148] width 33 height 16
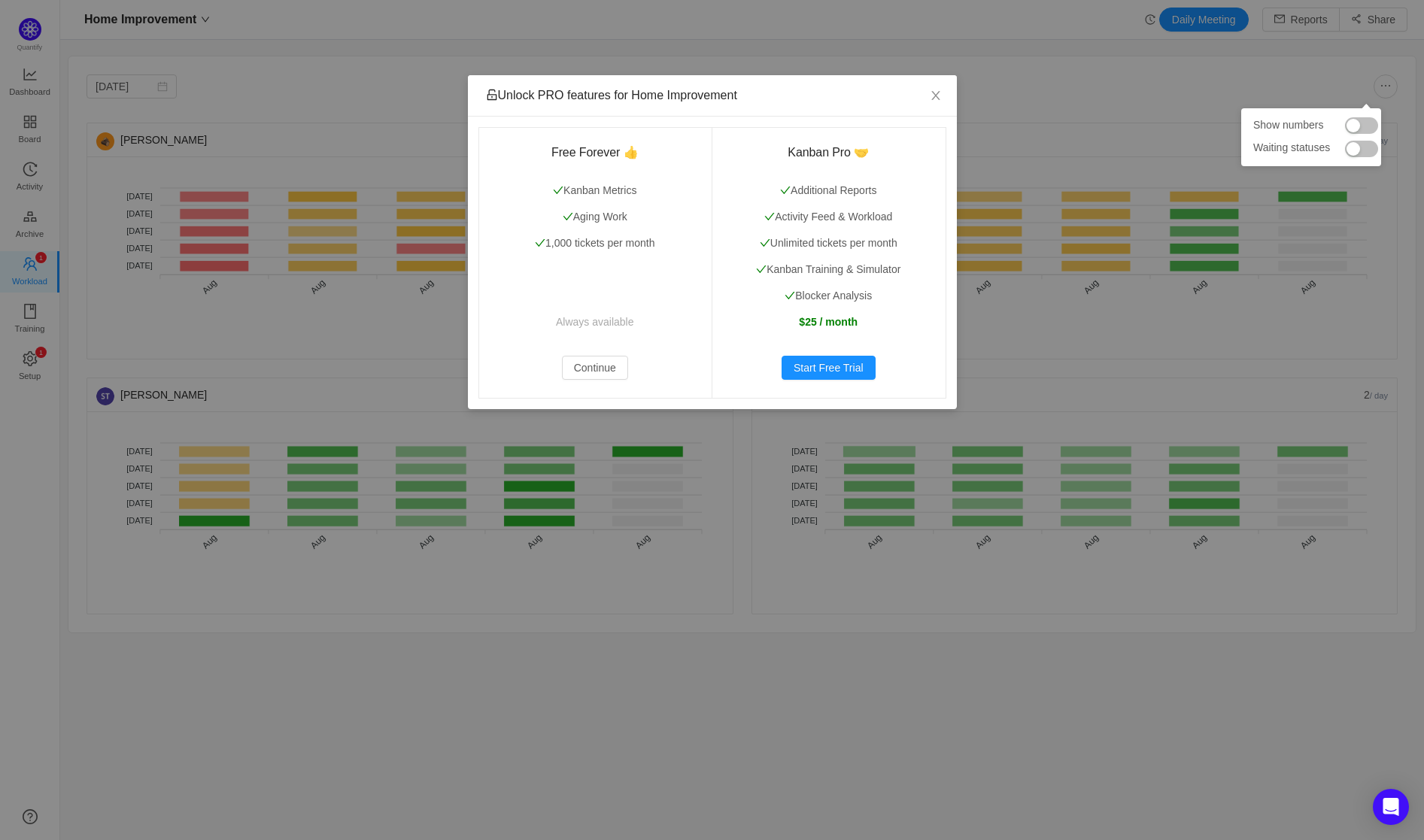
click at [1358, 130] on button "button" at bounding box center [1361, 125] width 33 height 16
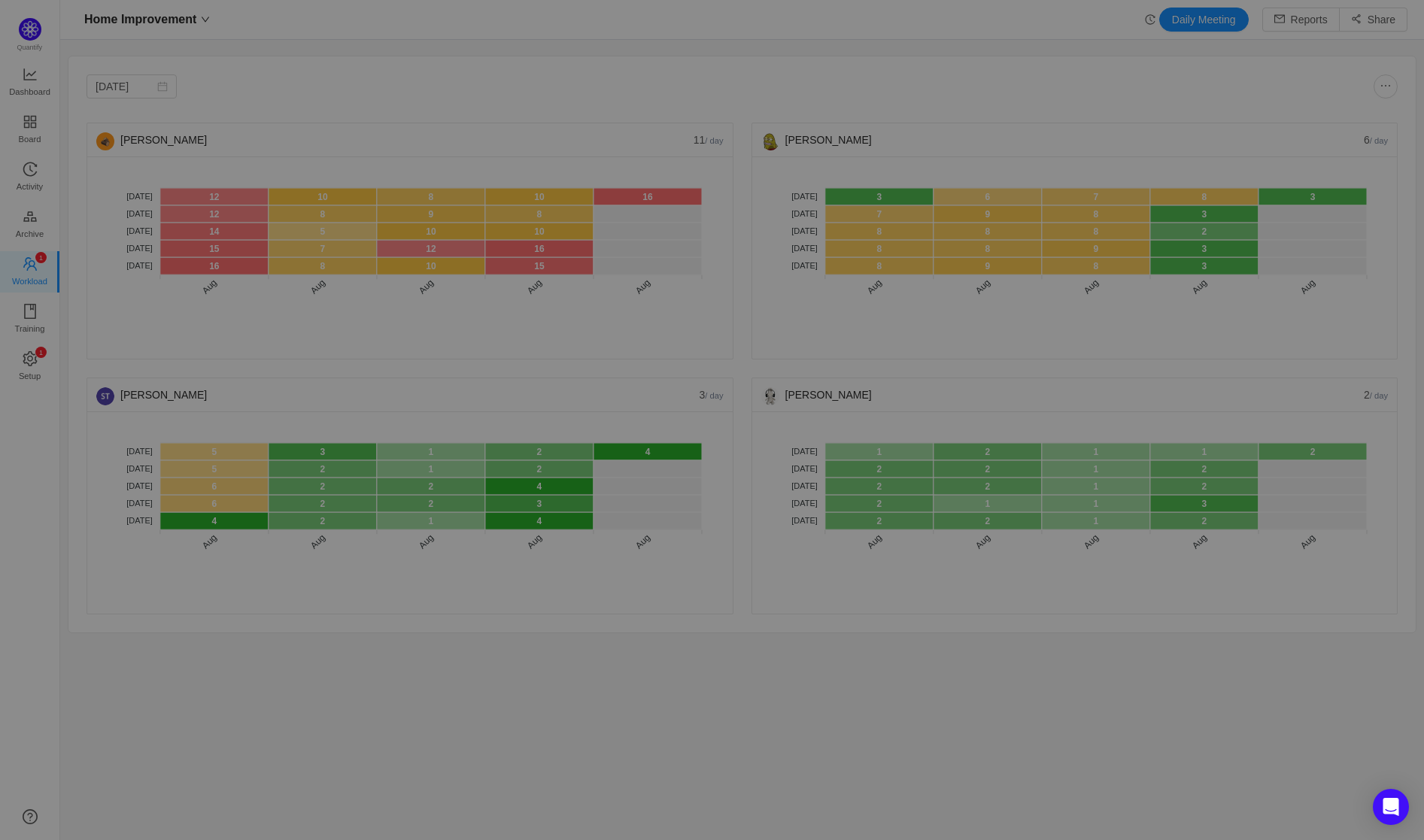
click at [551, 211] on div at bounding box center [712, 420] width 1424 height 840
click at [663, 283] on div at bounding box center [712, 420] width 1424 height 840
click at [666, 341] on div at bounding box center [712, 420] width 1424 height 840
drag, startPoint x: 686, startPoint y: 354, endPoint x: 770, endPoint y: 311, distance: 94.4
click at [702, 345] on div at bounding box center [712, 420] width 1424 height 840
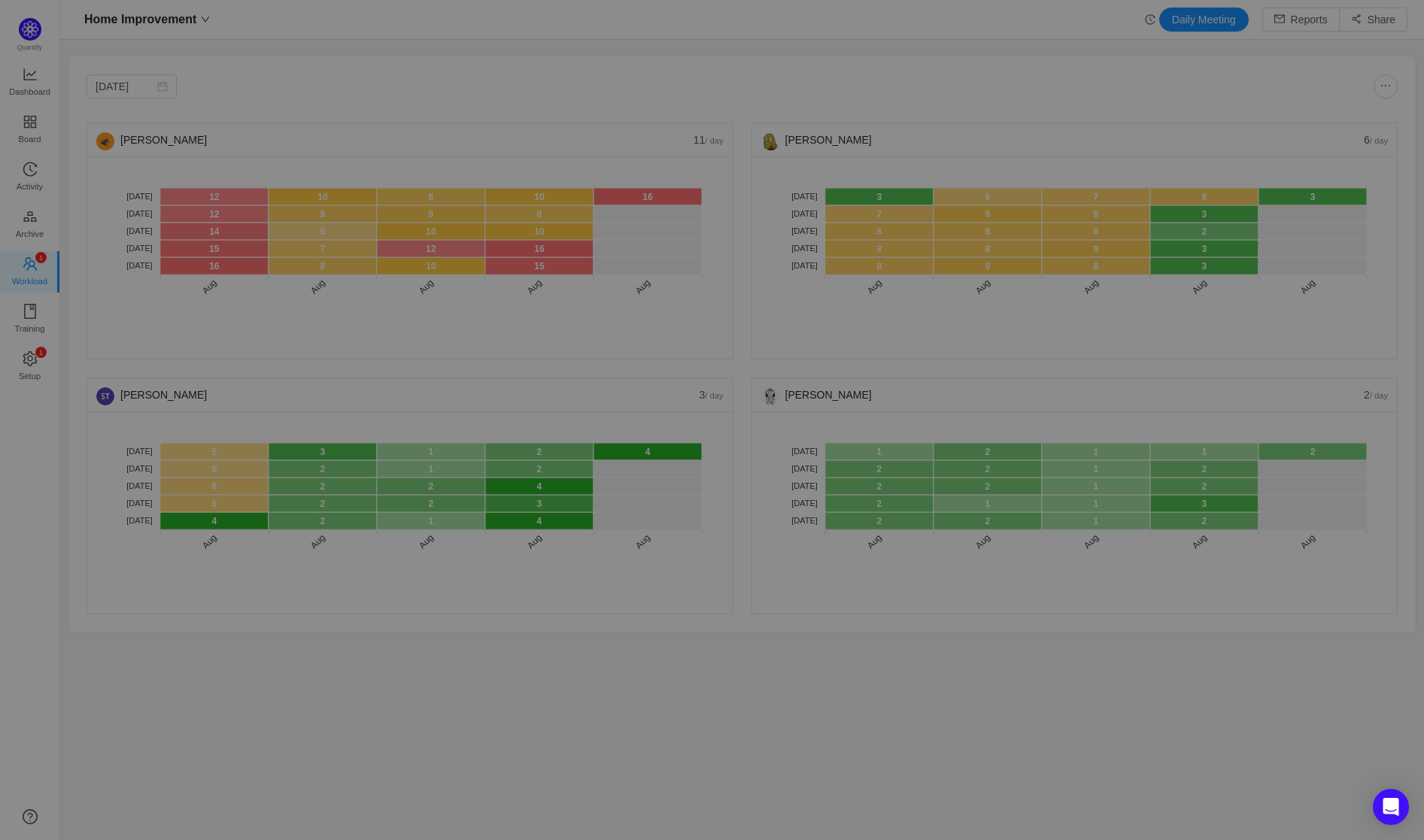
click at [770, 311] on div at bounding box center [712, 420] width 1424 height 840
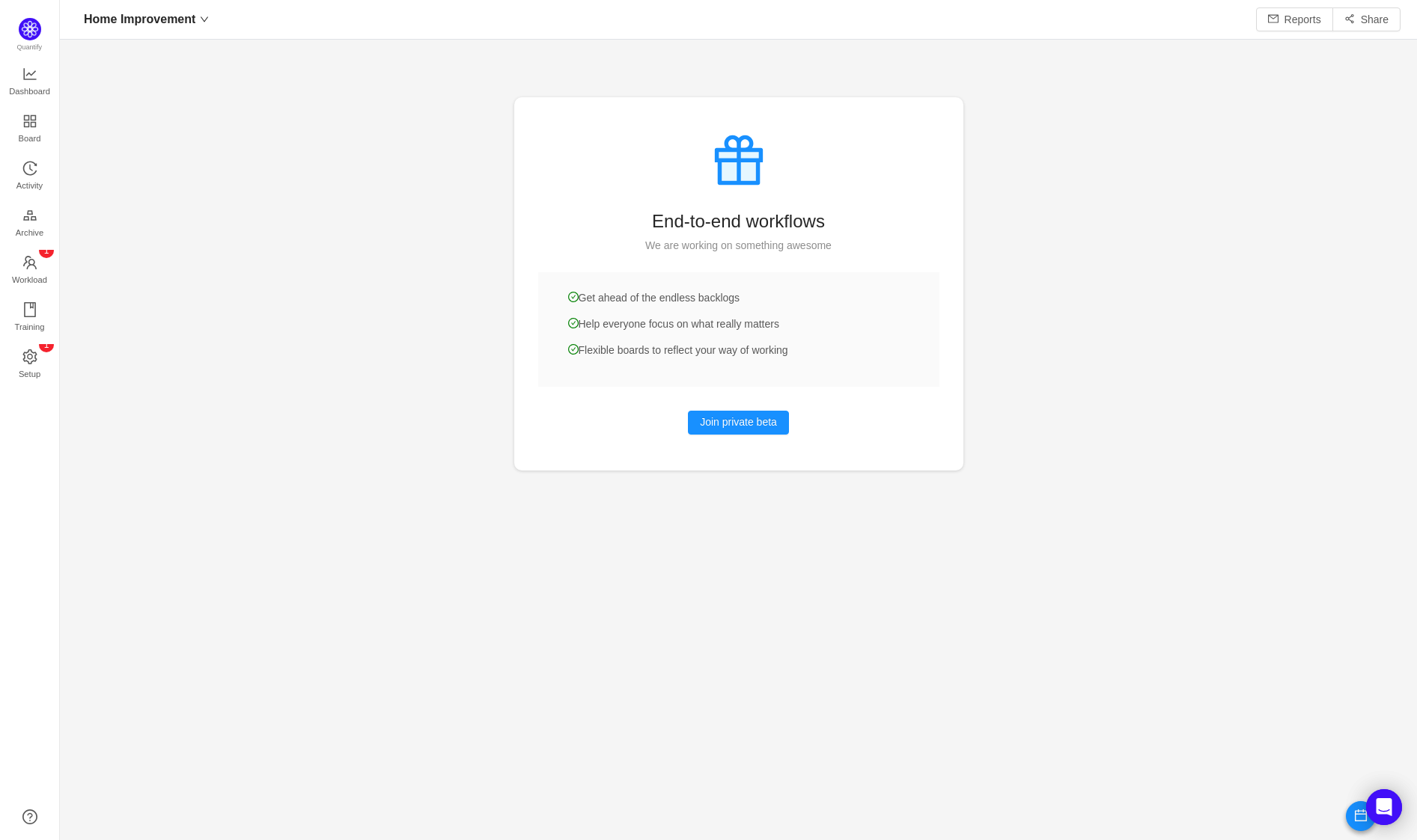
click at [101, 258] on div at bounding box center [739, 420] width 1357 height 840
click at [37, 178] on span "Activity" at bounding box center [29, 185] width 26 height 30
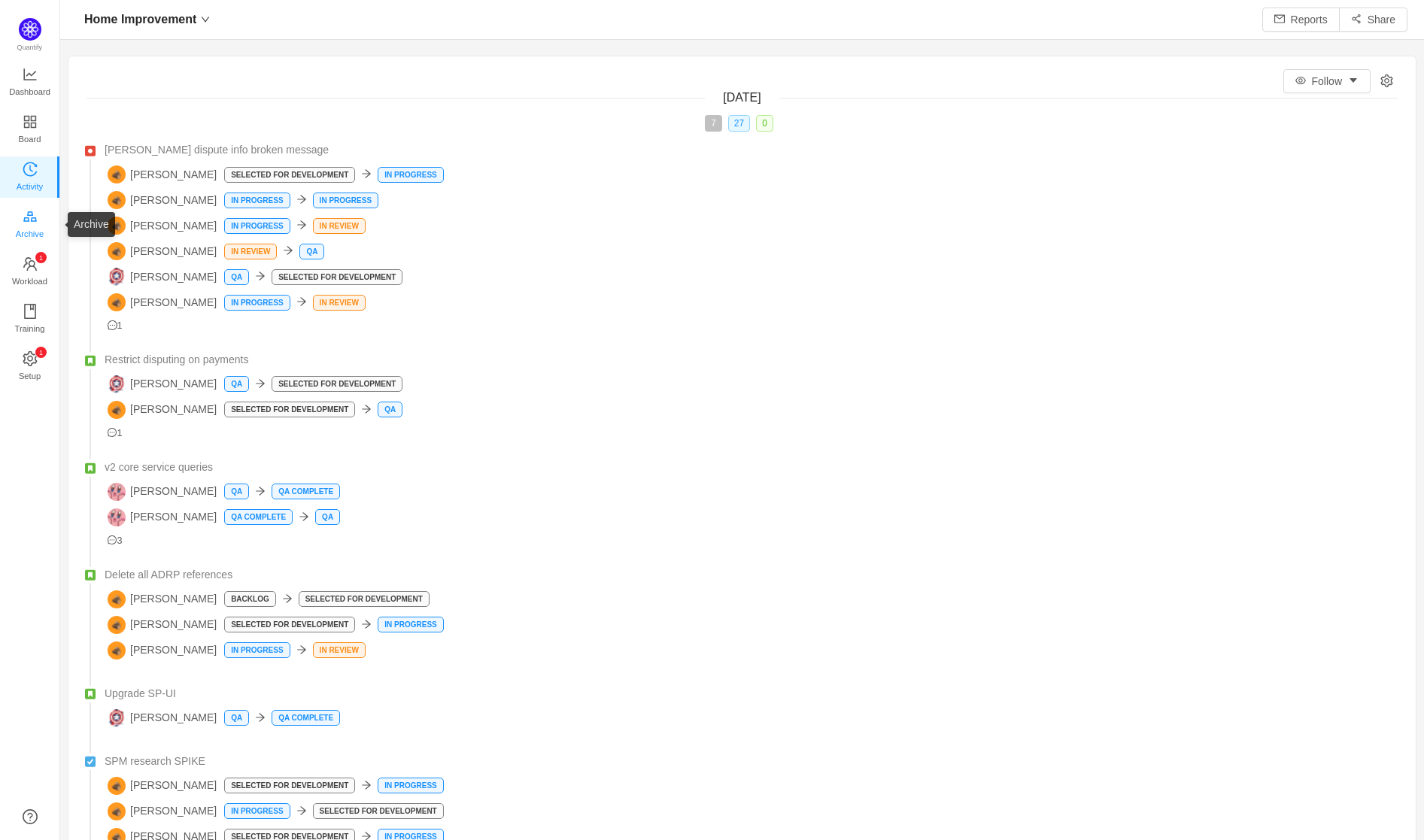
click at [26, 234] on span "Archive" at bounding box center [30, 233] width 28 height 30
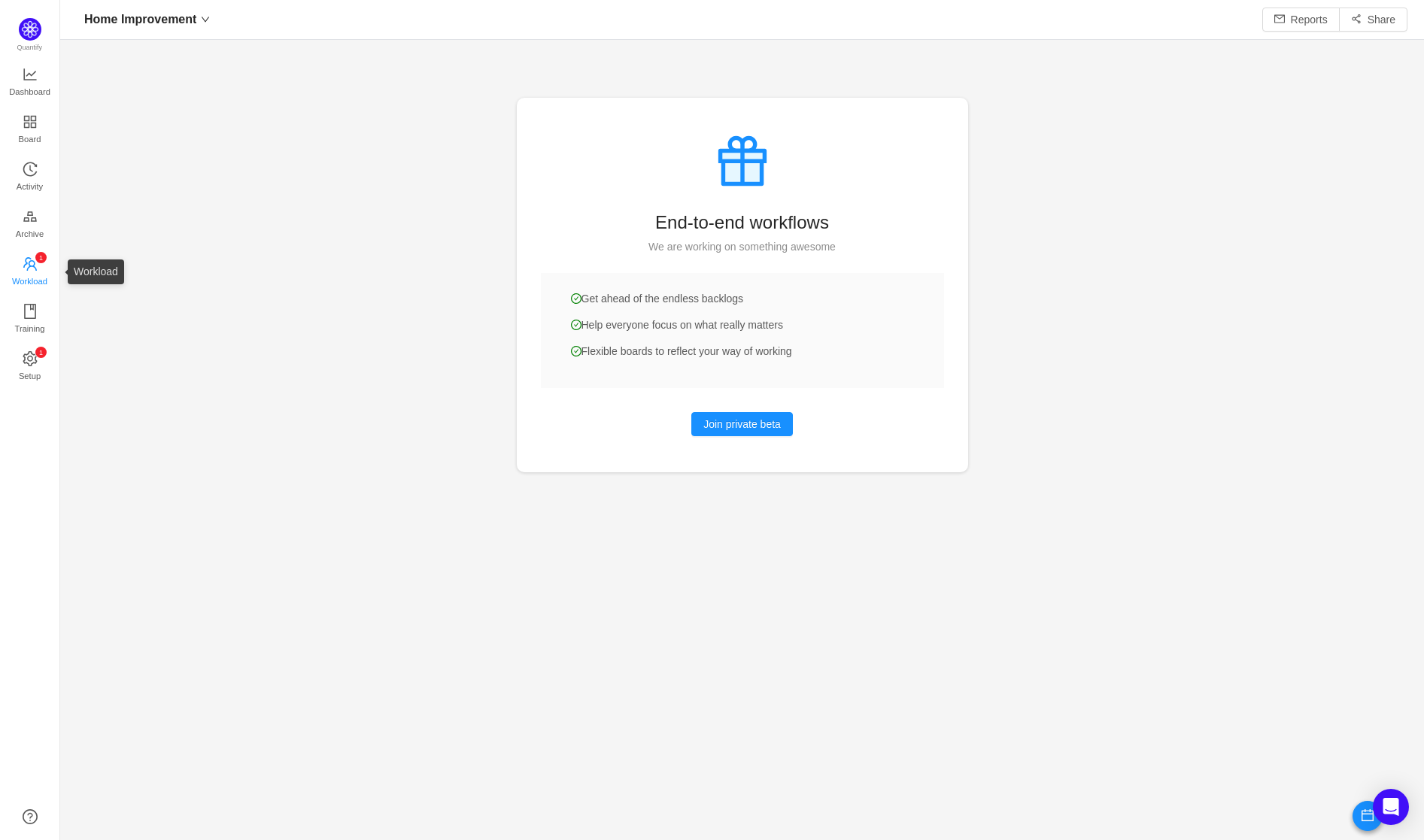
click at [29, 266] on span "Workload" at bounding box center [29, 280] width 35 height 30
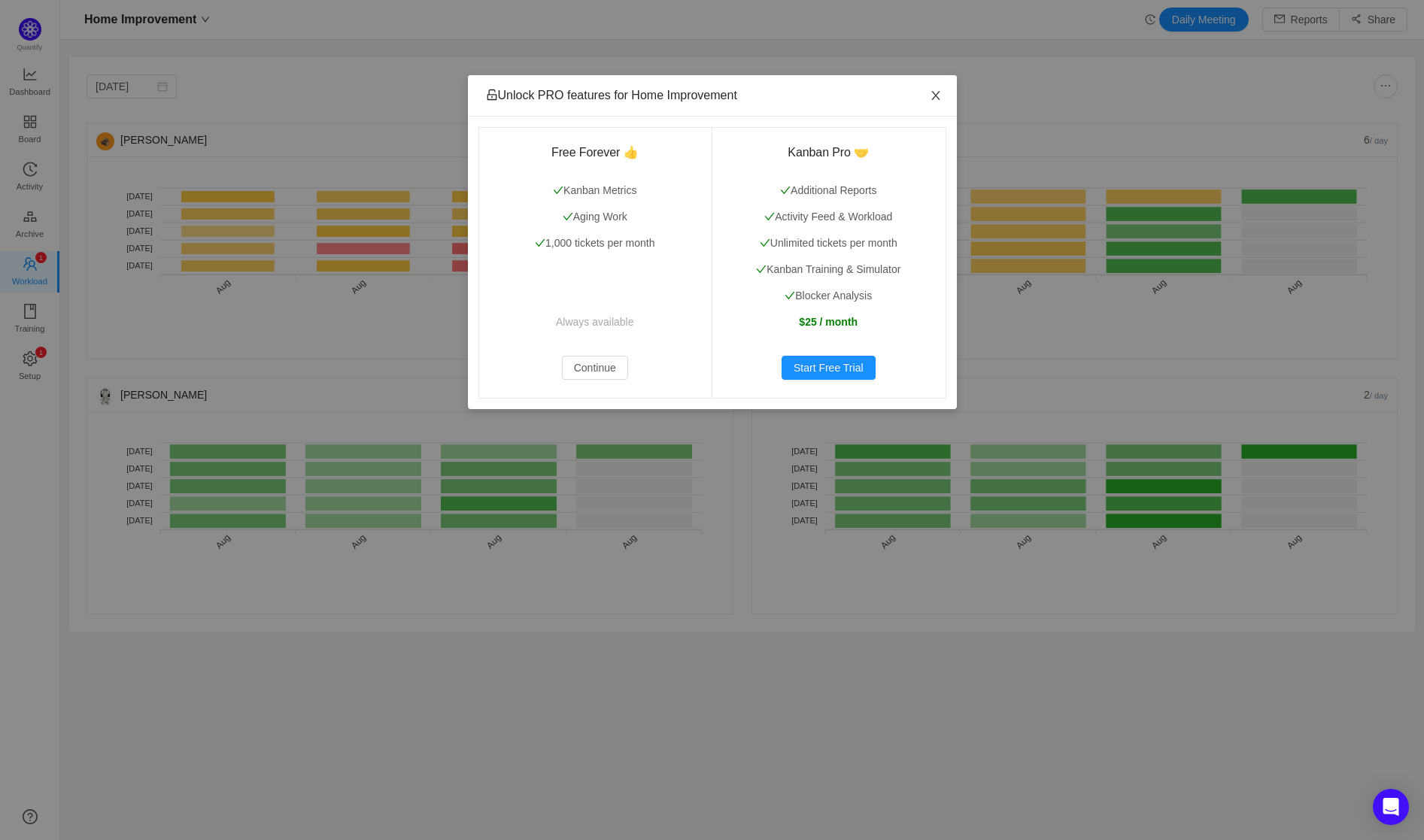
click at [926, 95] on span "Close" at bounding box center [935, 95] width 42 height 42
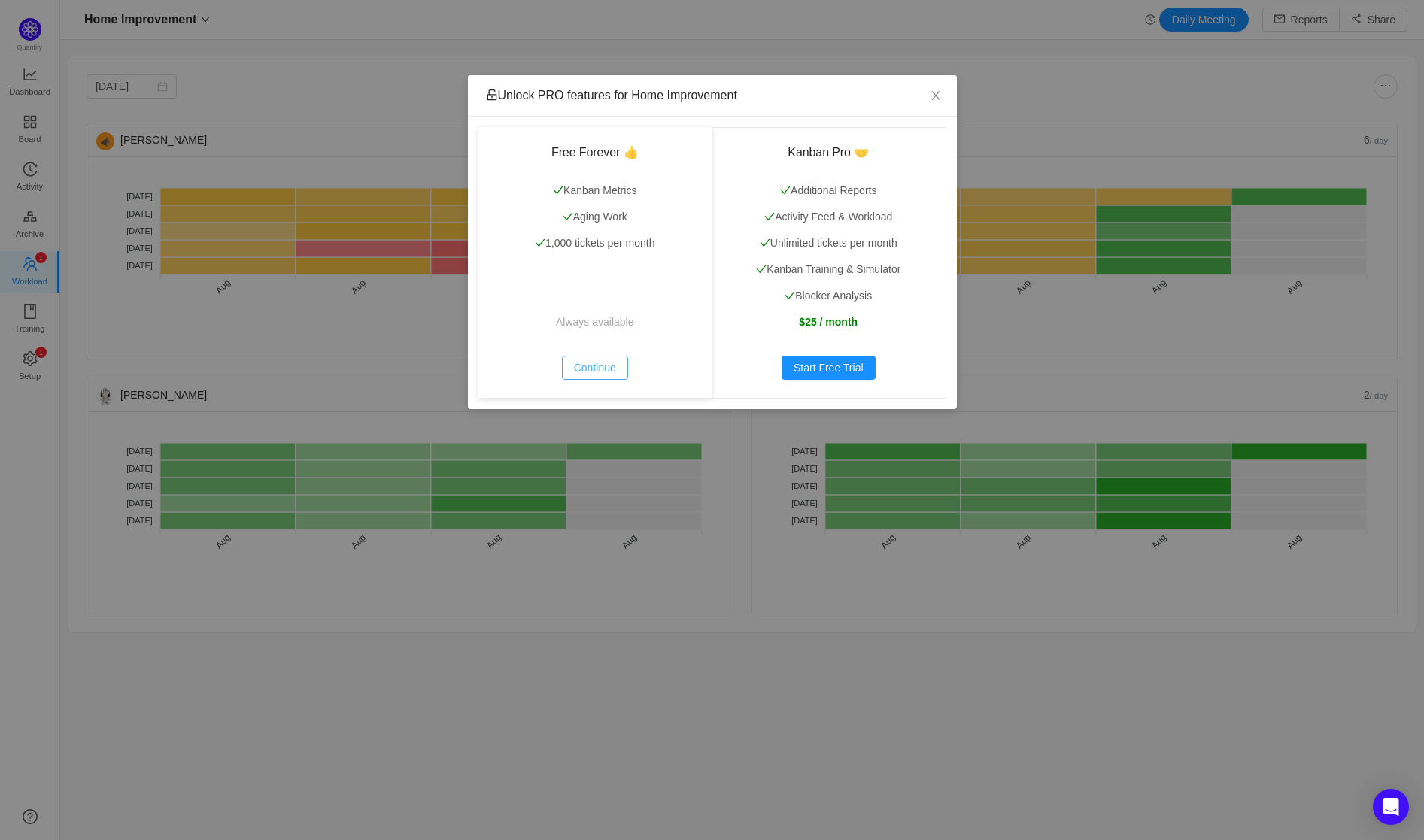
click at [587, 372] on button "Continue" at bounding box center [595, 368] width 66 height 24
click at [597, 363] on button "Continue" at bounding box center [595, 368] width 66 height 24
click at [599, 365] on button "Continue" at bounding box center [595, 368] width 66 height 24
click at [595, 371] on button "Continue" at bounding box center [595, 368] width 66 height 24
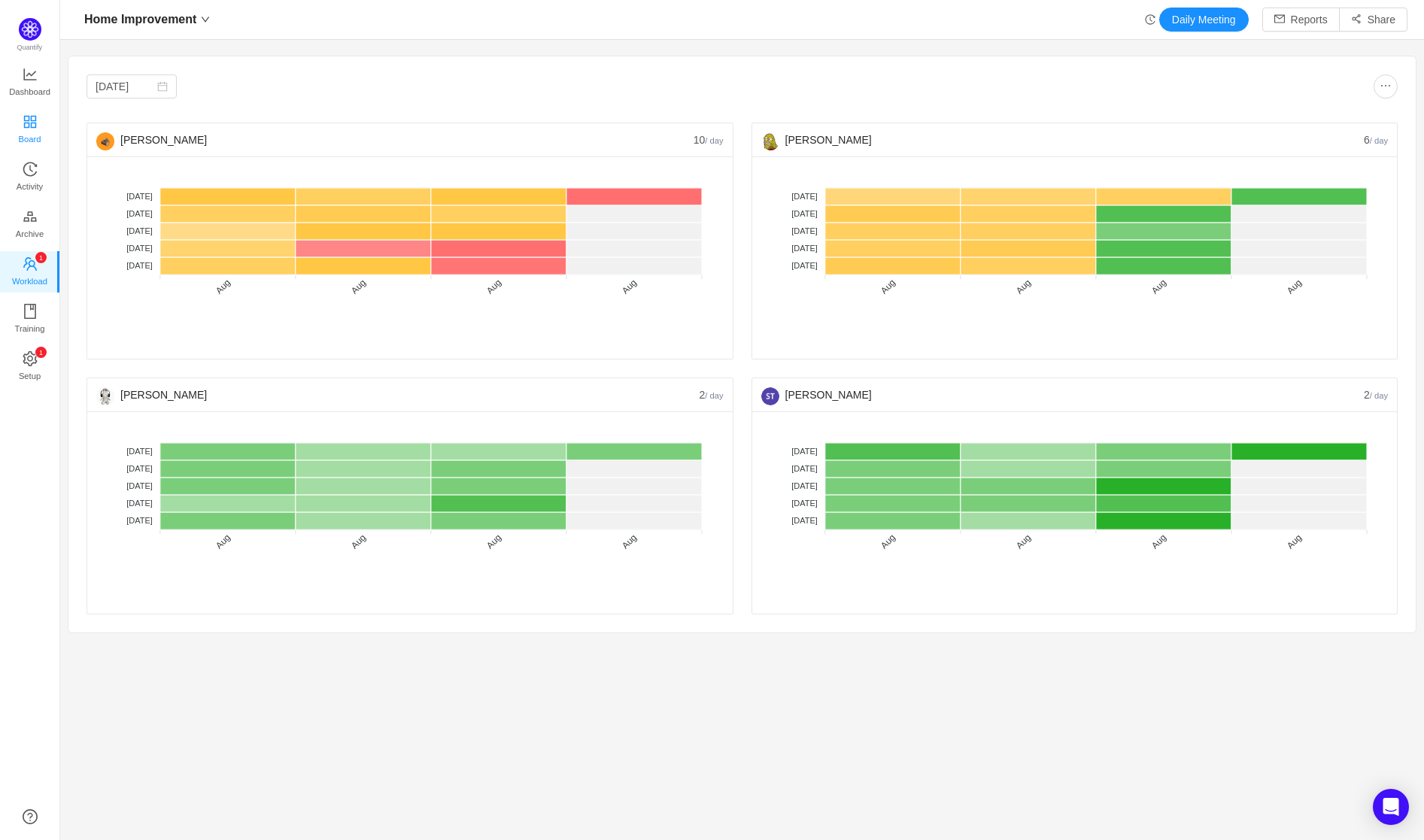
click at [35, 128] on span "Board" at bounding box center [30, 139] width 22 height 30
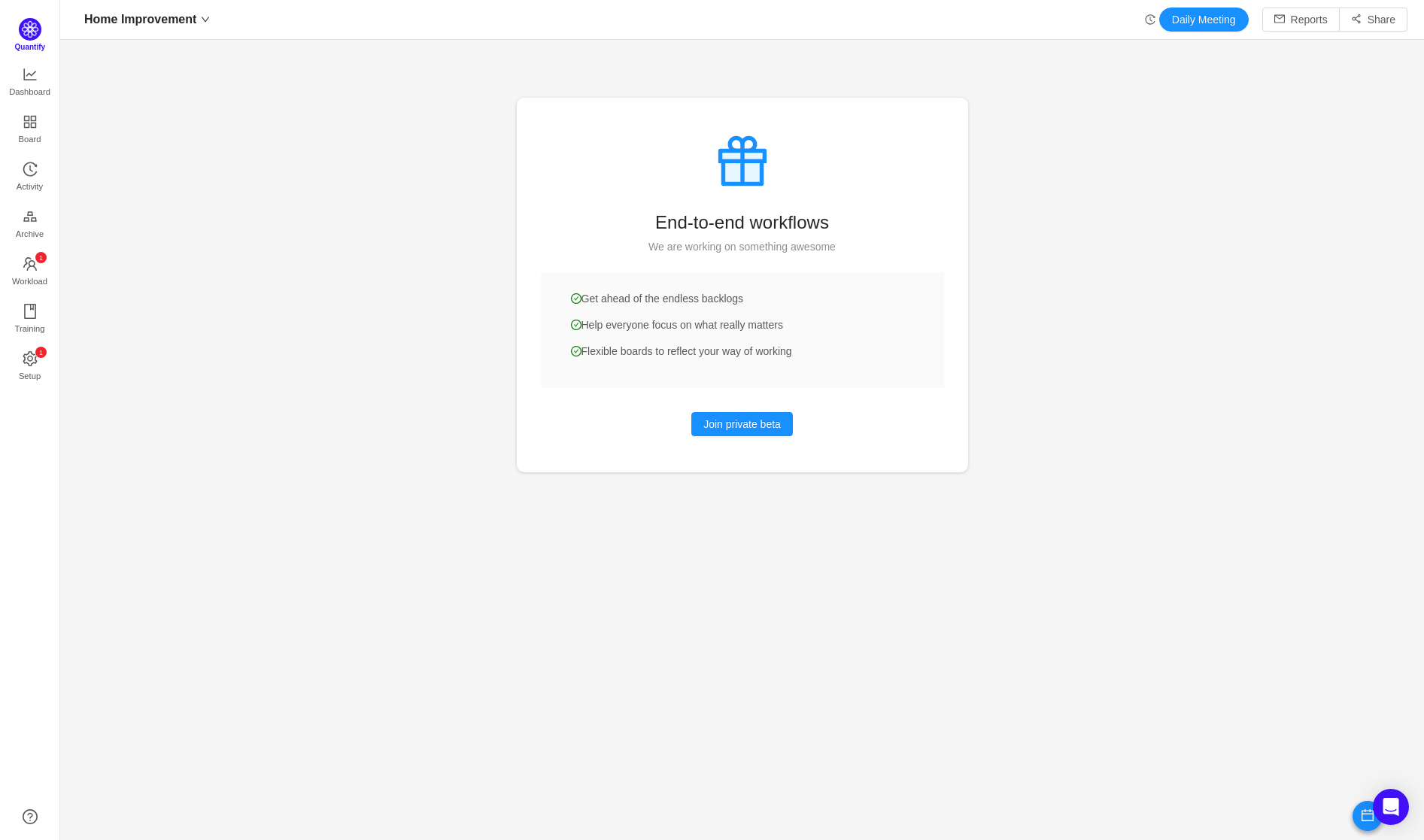
click at [26, 37] on img at bounding box center [30, 29] width 22 height 22
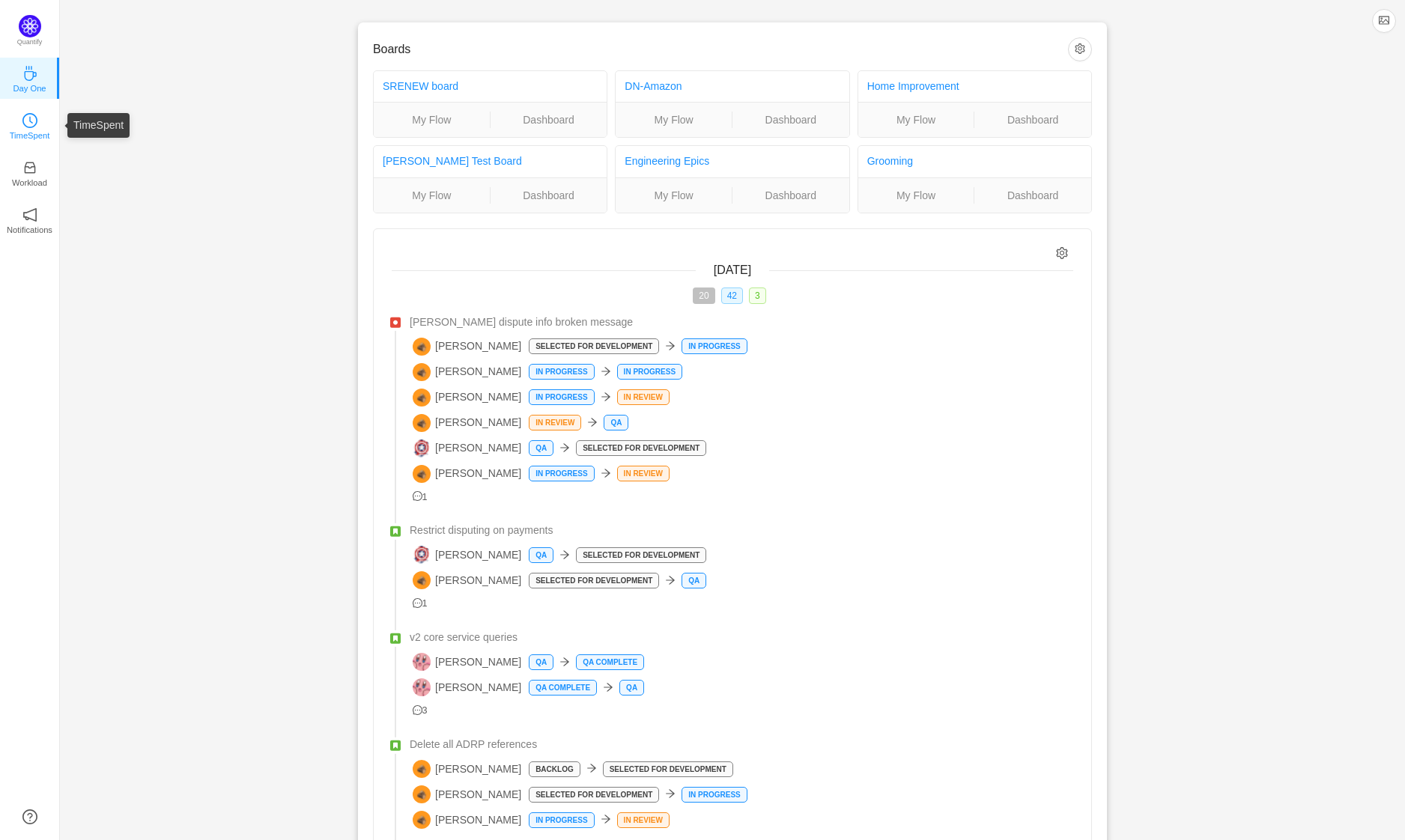
click at [42, 130] on p "TimeSpent" at bounding box center [30, 136] width 41 height 14
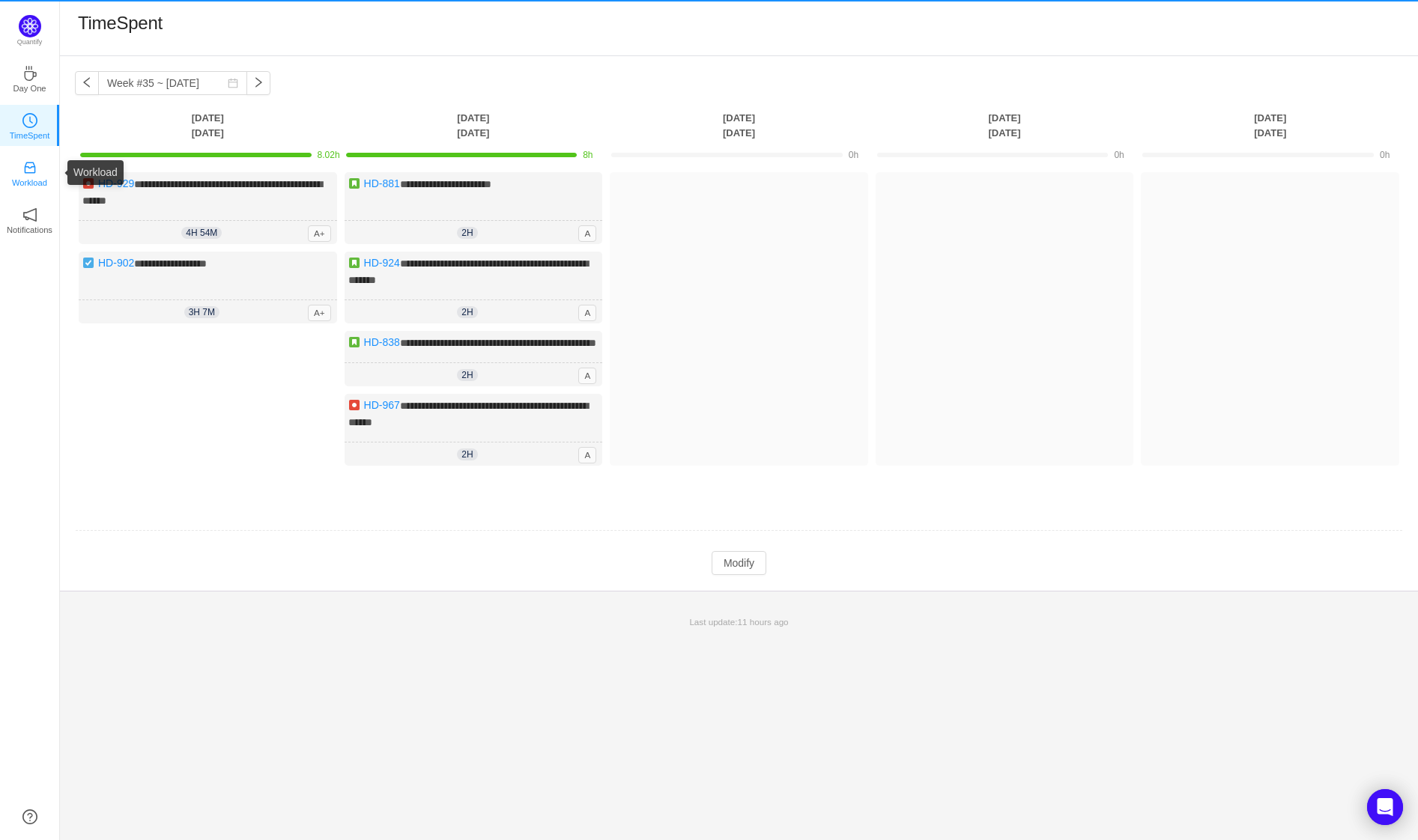
click at [22, 172] on link "Workload" at bounding box center [30, 172] width 15 height 15
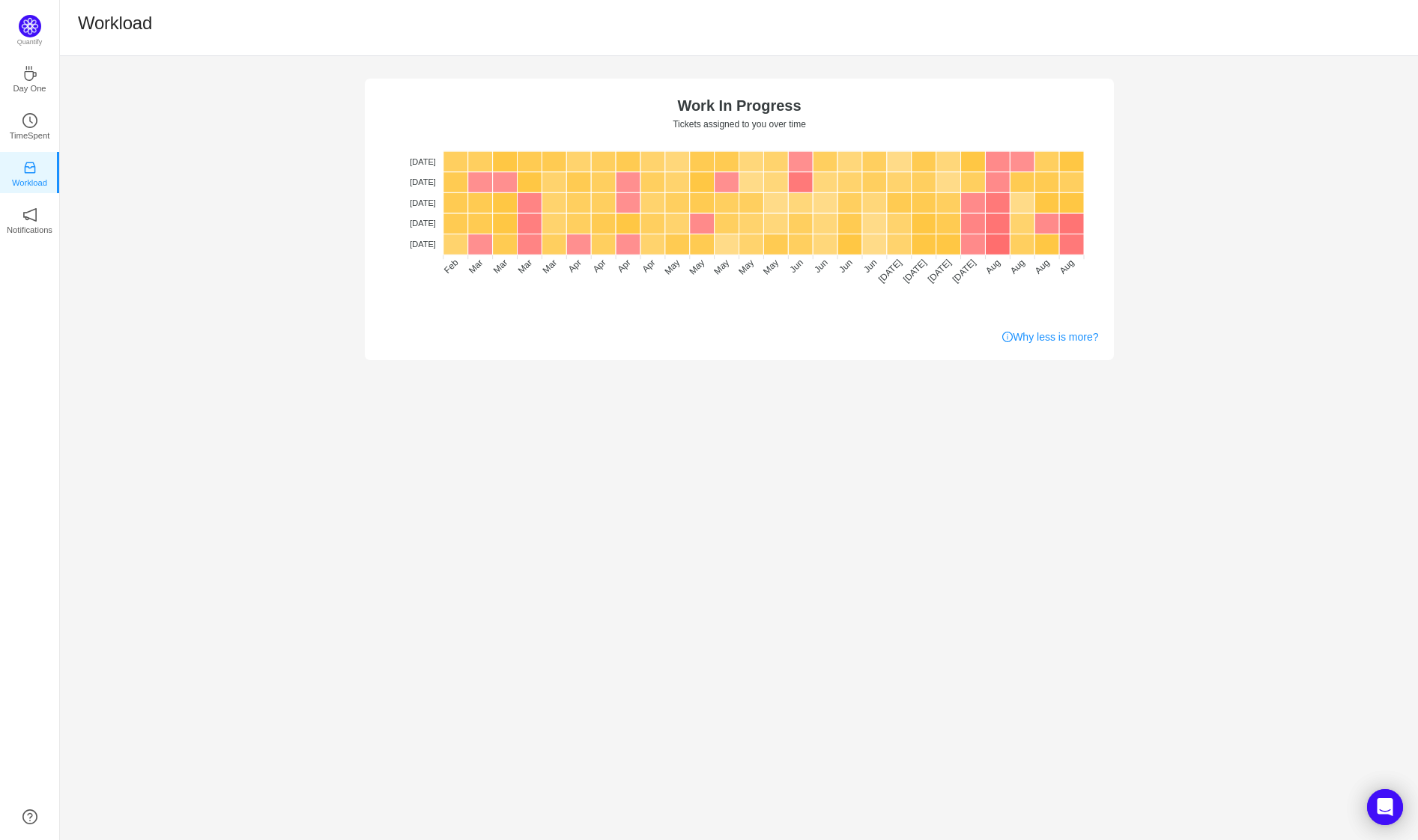
click at [846, 473] on div "No data No WIP Optimal (1-4) High (5-10) Overburdened (10+) Work In Progress Ti…" at bounding box center [739, 448] width 1358 height 784
click at [634, 601] on div "No data No WIP Optimal (1-4) High (5-10) Overburdened (10+) Work In Progress Ti…" at bounding box center [739, 448] width 1358 height 784
click at [662, 501] on div "No data No WIP Optimal (1-4) High (5-10) Overburdened (10+) Work In Progress Ti…" at bounding box center [739, 448] width 1358 height 784
